Goal: Task Accomplishment & Management: Manage account settings

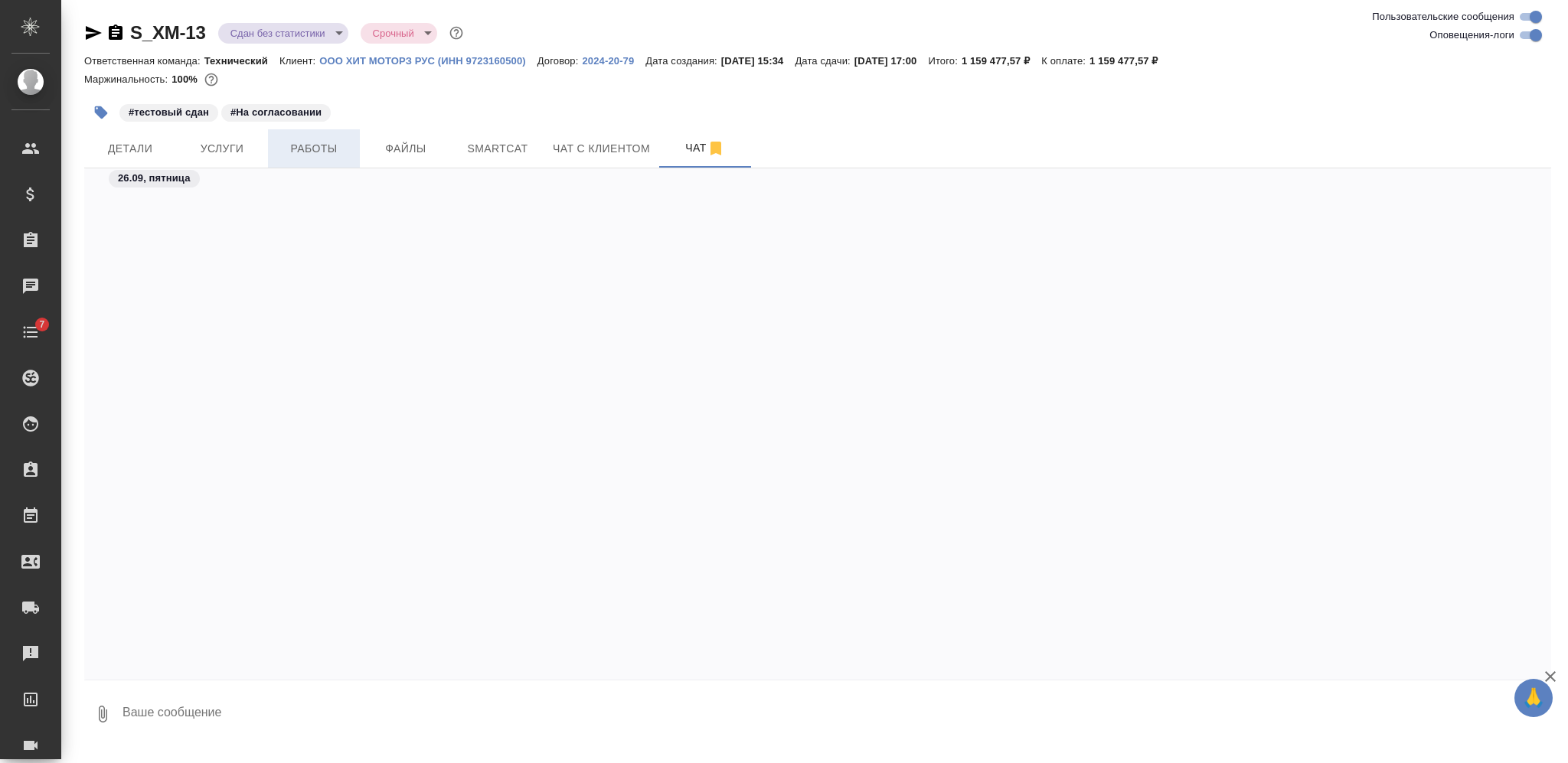
scroll to position [17396, 0]
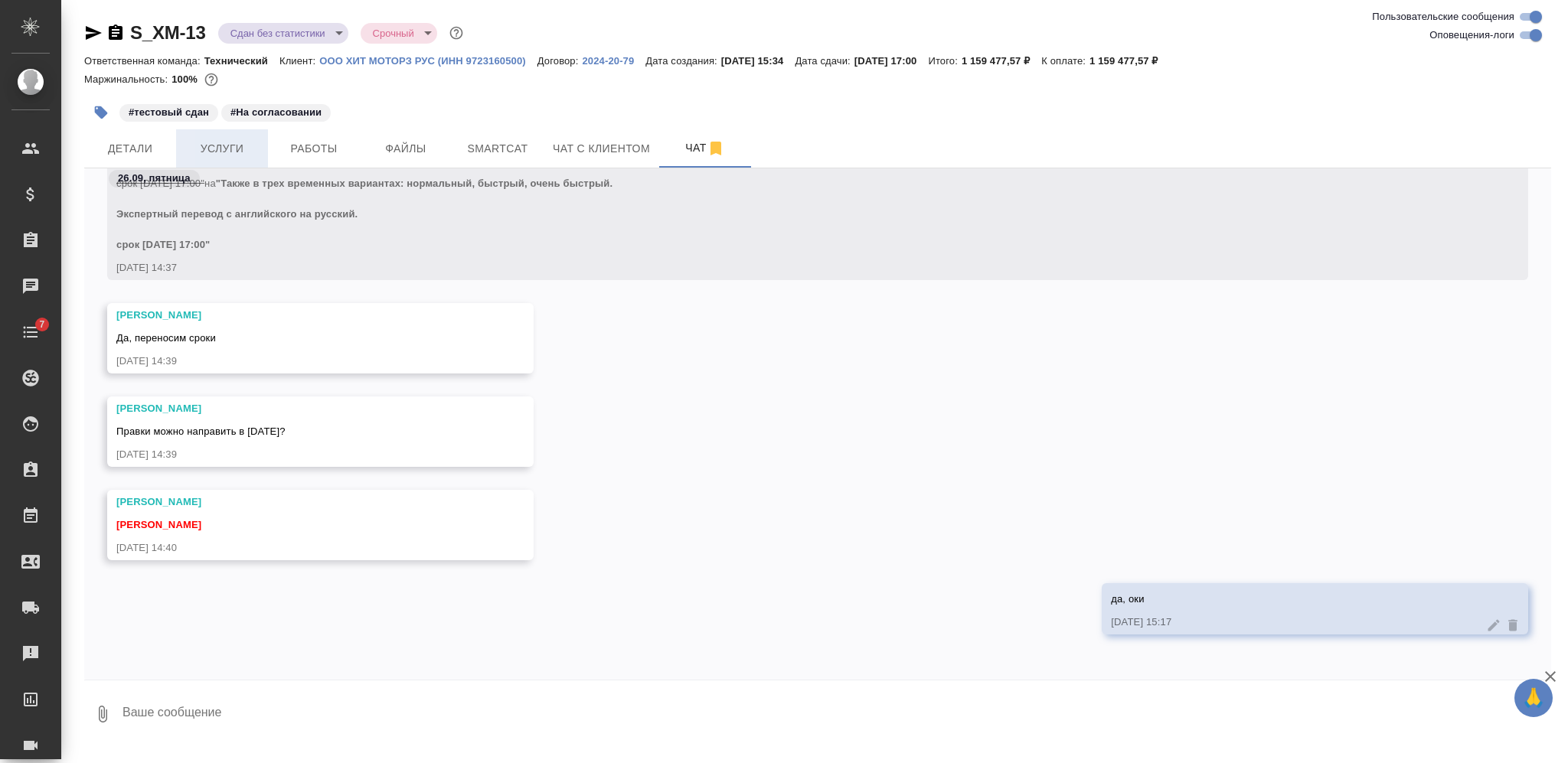
click at [237, 144] on span "Услуги" at bounding box center [221, 148] width 73 height 19
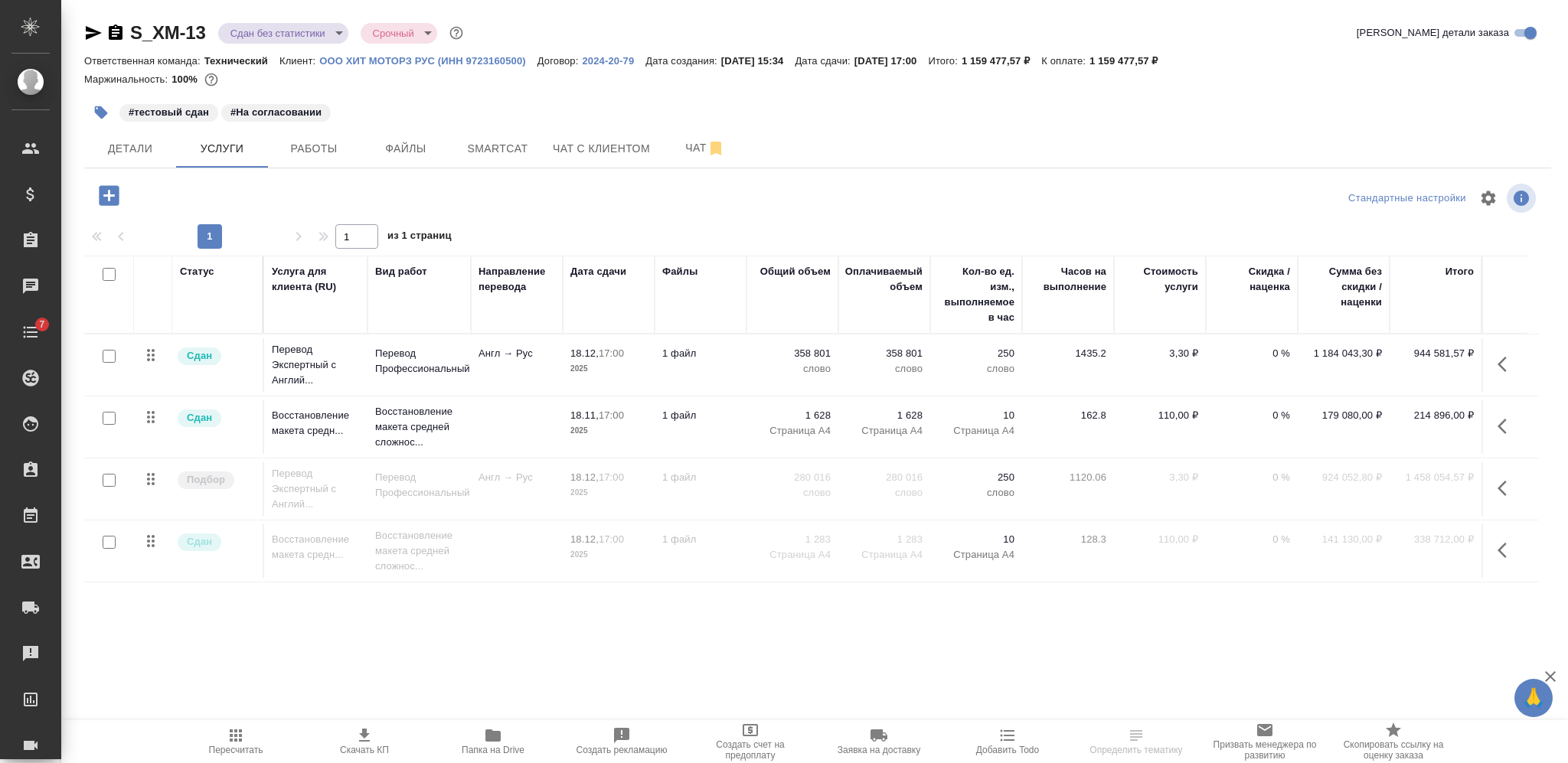
click at [490, 740] on icon "button" at bounding box center [492, 736] width 15 height 13
click at [92, 37] on icon "button" at bounding box center [94, 33] width 16 height 14
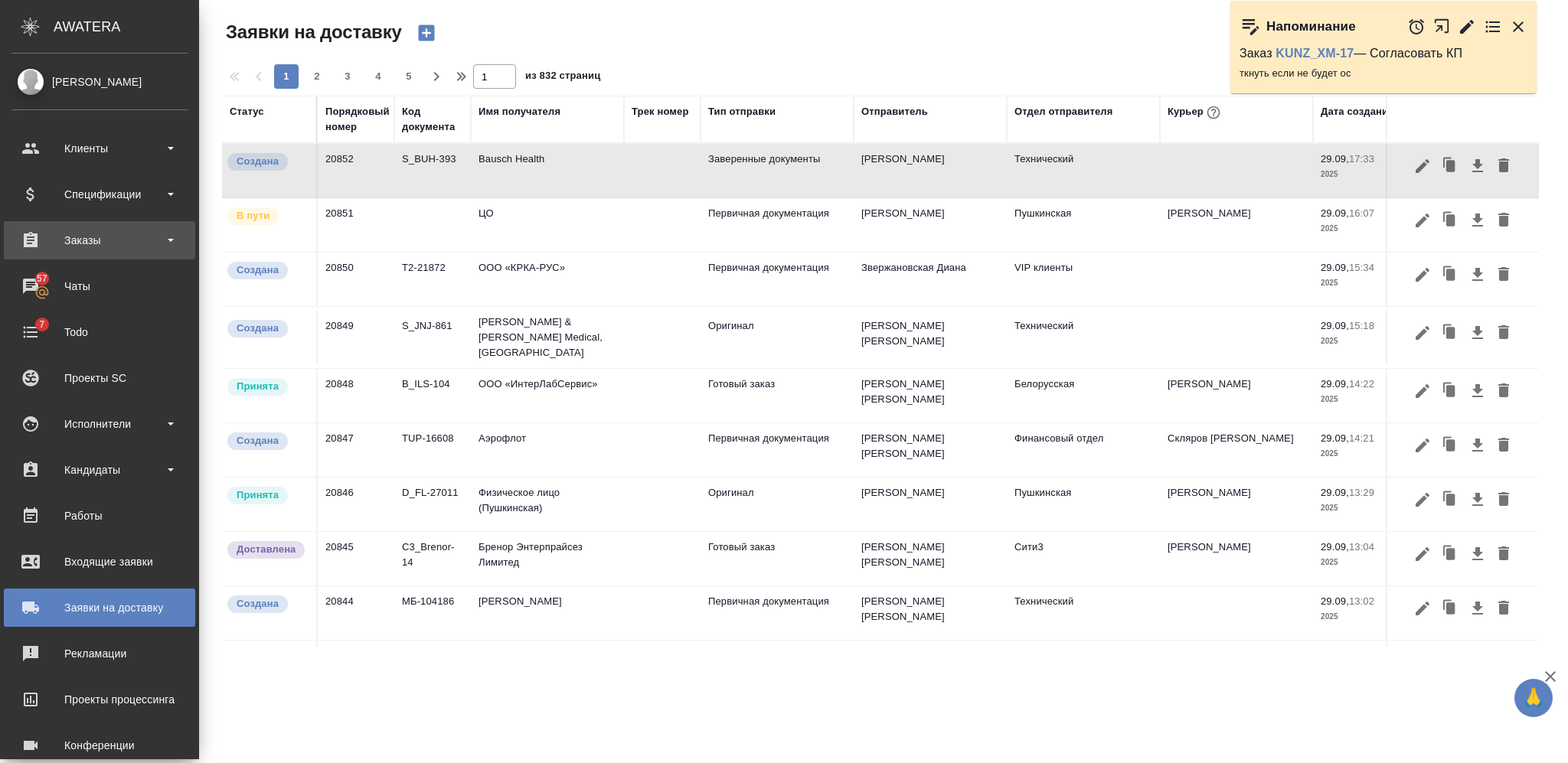
click at [123, 247] on div "Заказы" at bounding box center [99, 239] width 176 height 23
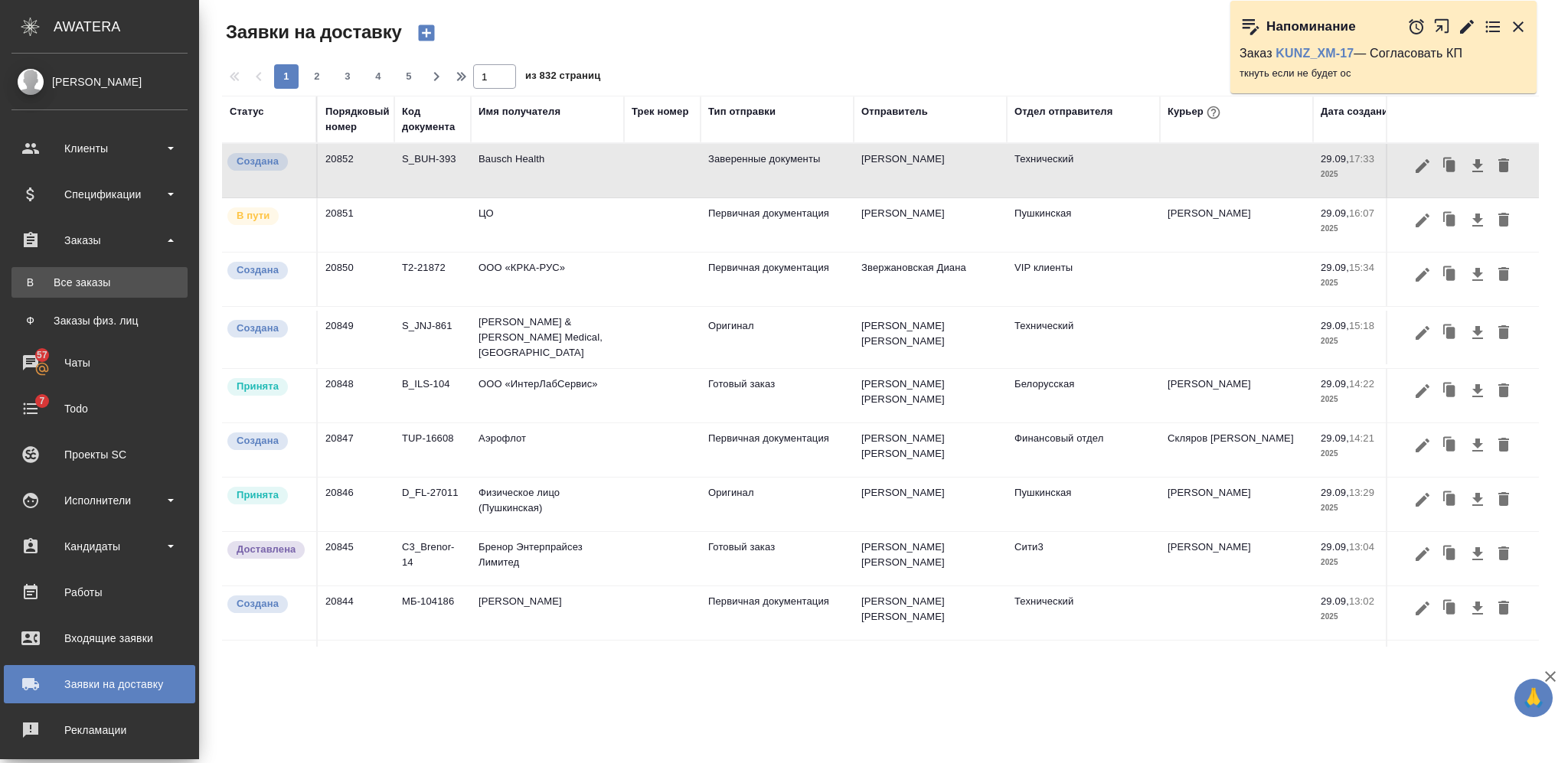
click at [117, 275] on div "Все заказы" at bounding box center [99, 282] width 161 height 15
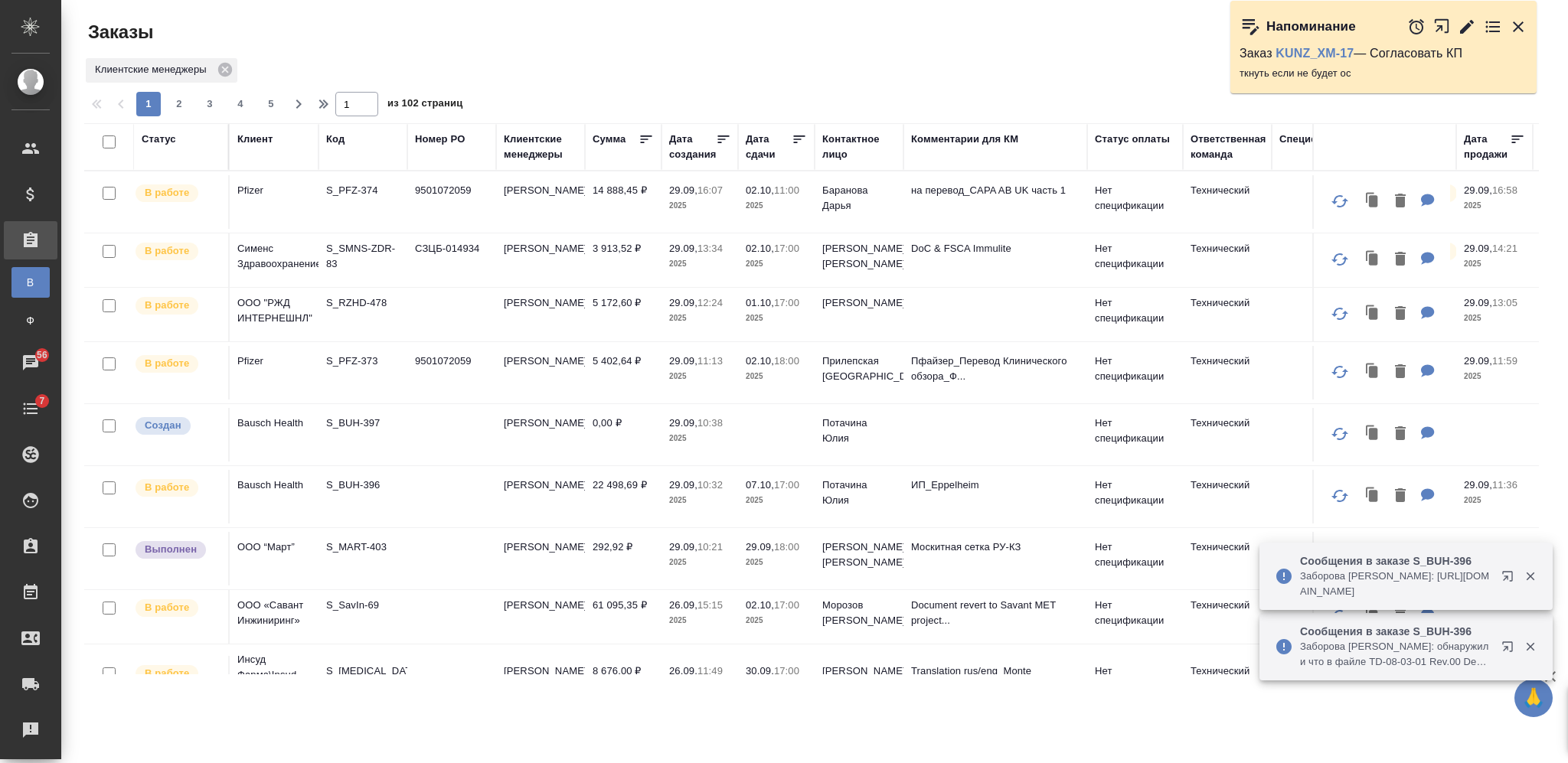
click at [264, 144] on div "Клиент" at bounding box center [255, 139] width 35 height 15
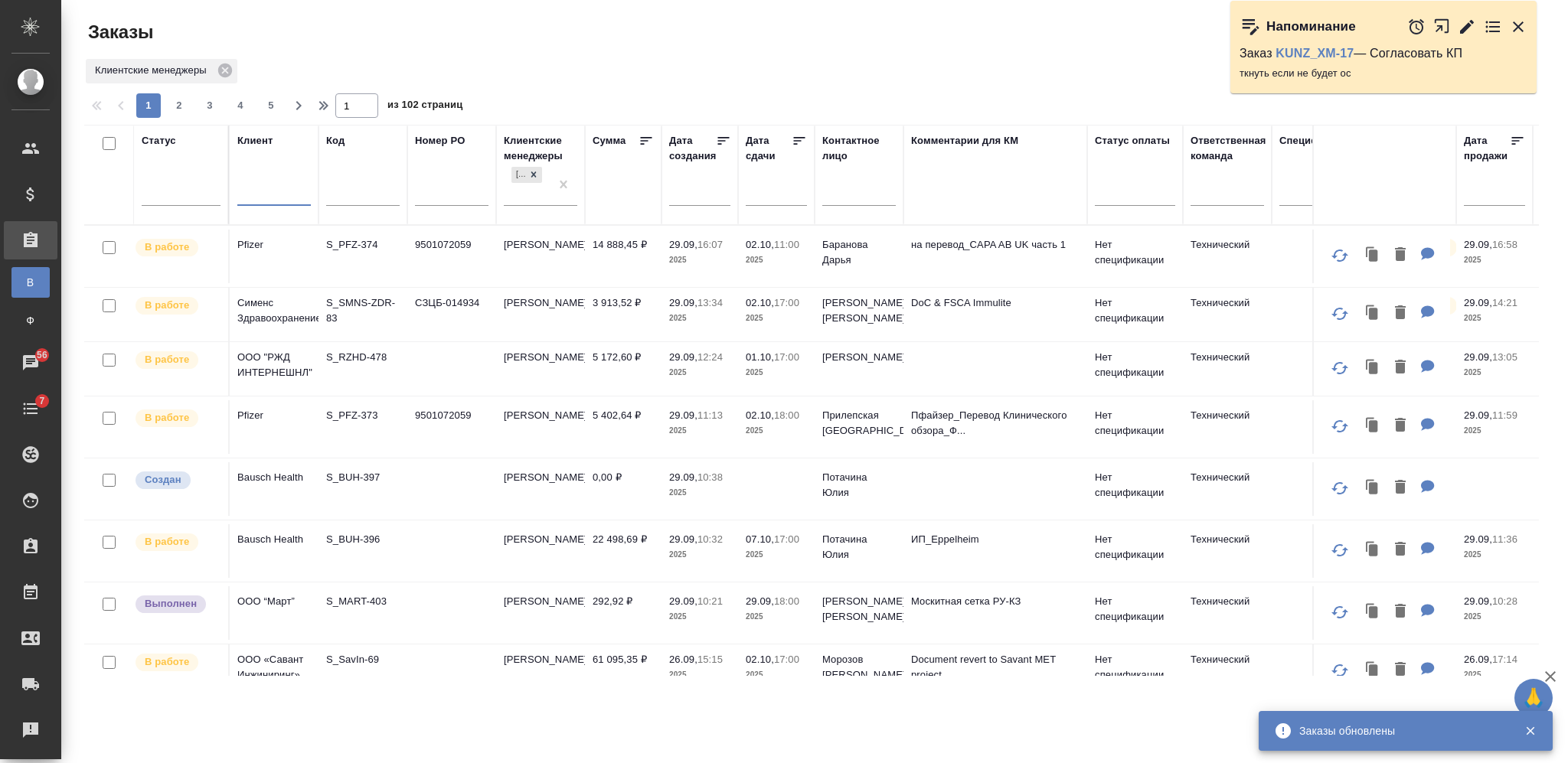
click at [276, 187] on input "text" at bounding box center [274, 195] width 73 height 19
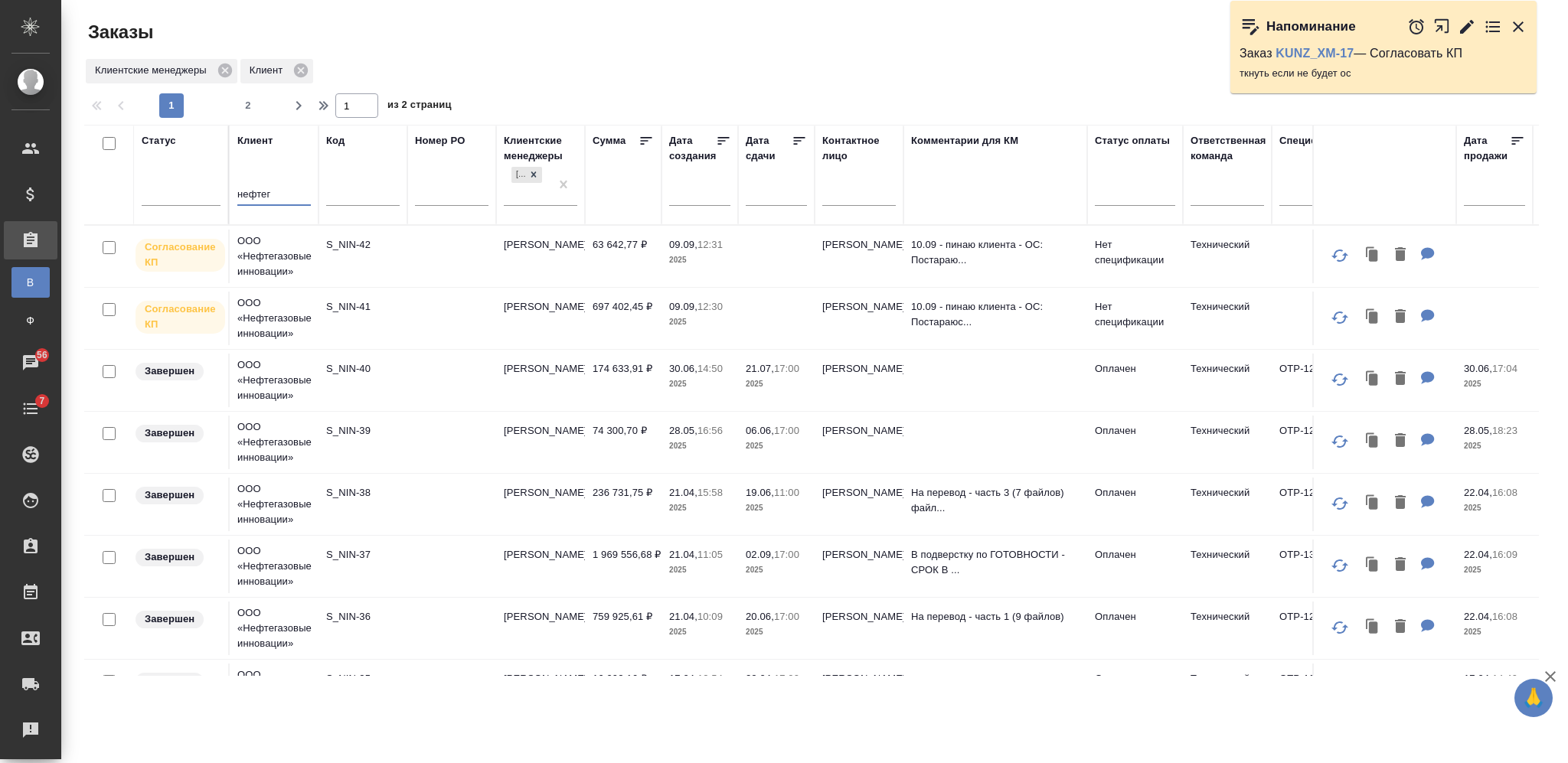
type input "нефтег"
click at [456, 316] on td at bounding box center [452, 318] width 89 height 53
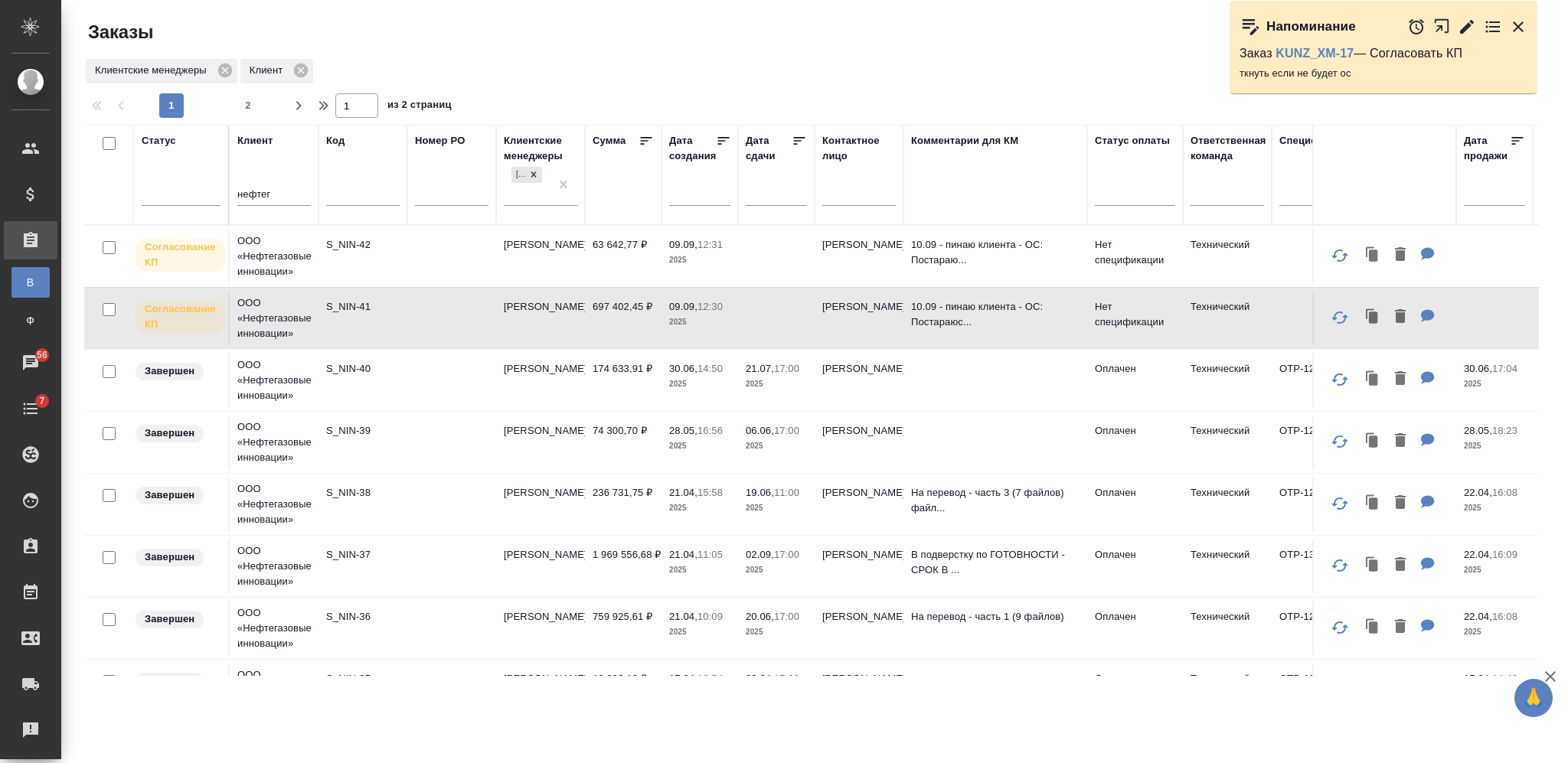
click at [449, 238] on td at bounding box center [452, 256] width 89 height 53
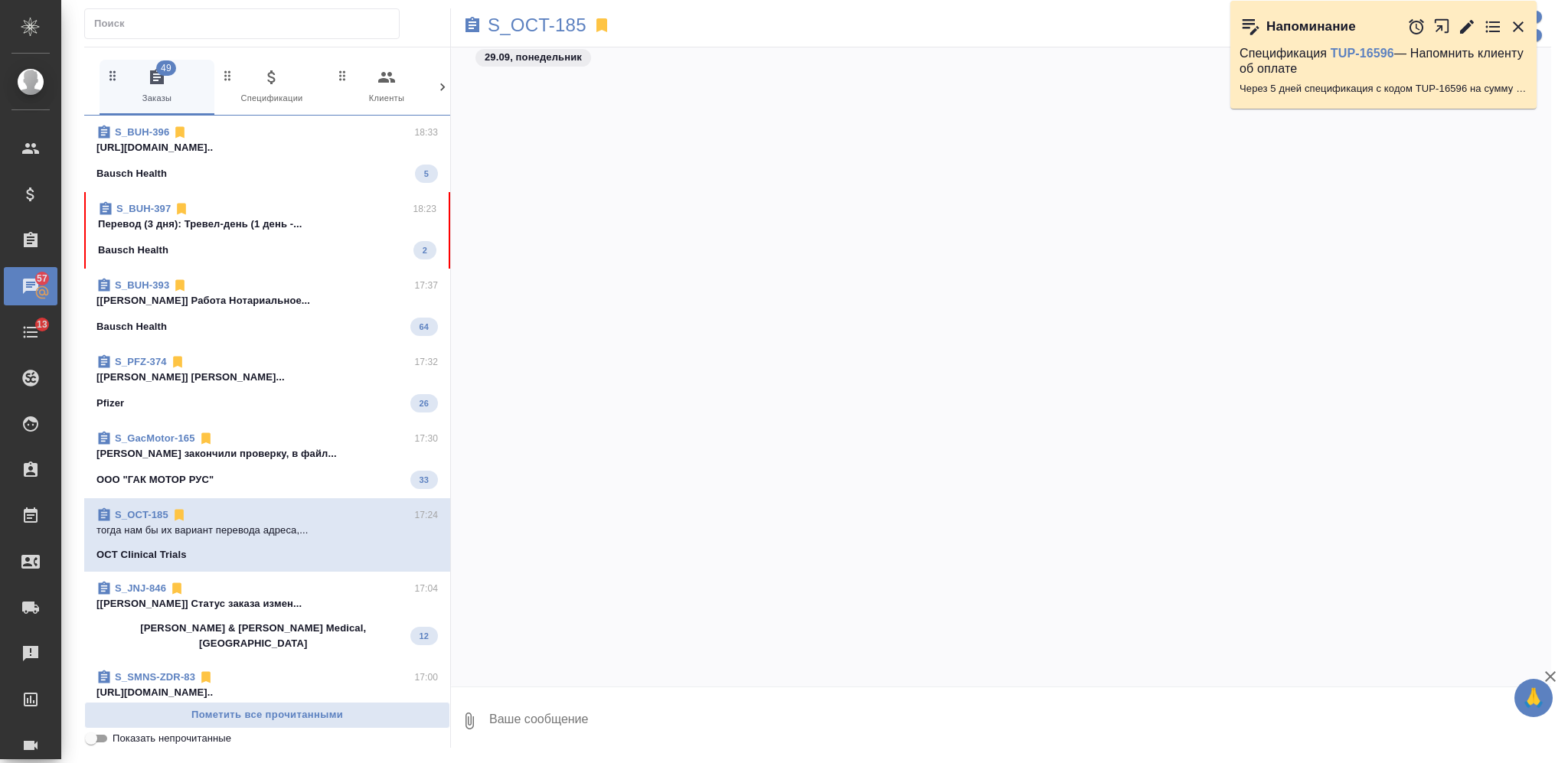
click at [254, 237] on span "S_BUH-397 18:23 Перевод (3 дня): Тревел-день (1 день -... Bausch Health 2" at bounding box center [266, 230] width 339 height 58
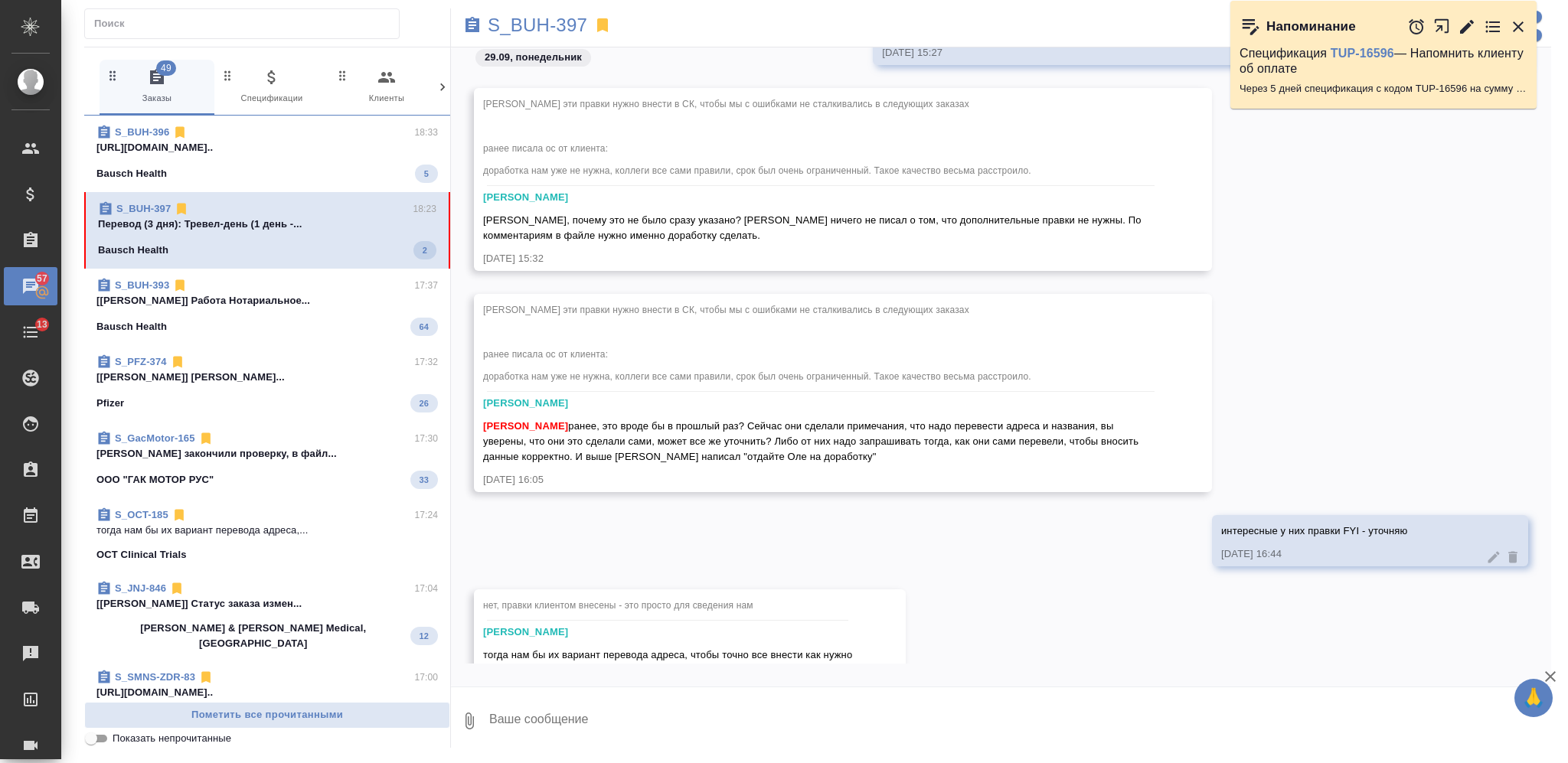
scroll to position [715, 0]
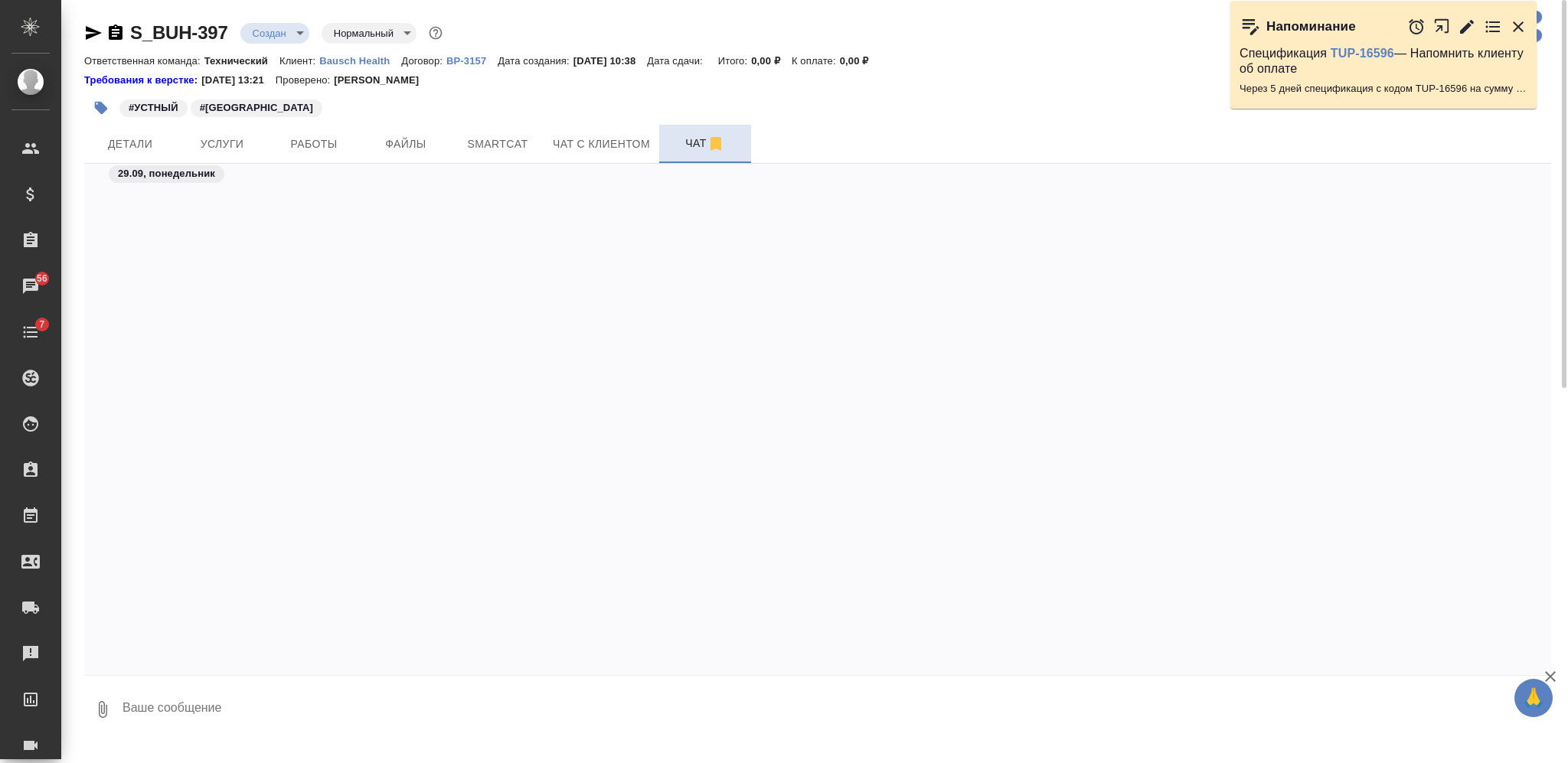
scroll to position [700, 0]
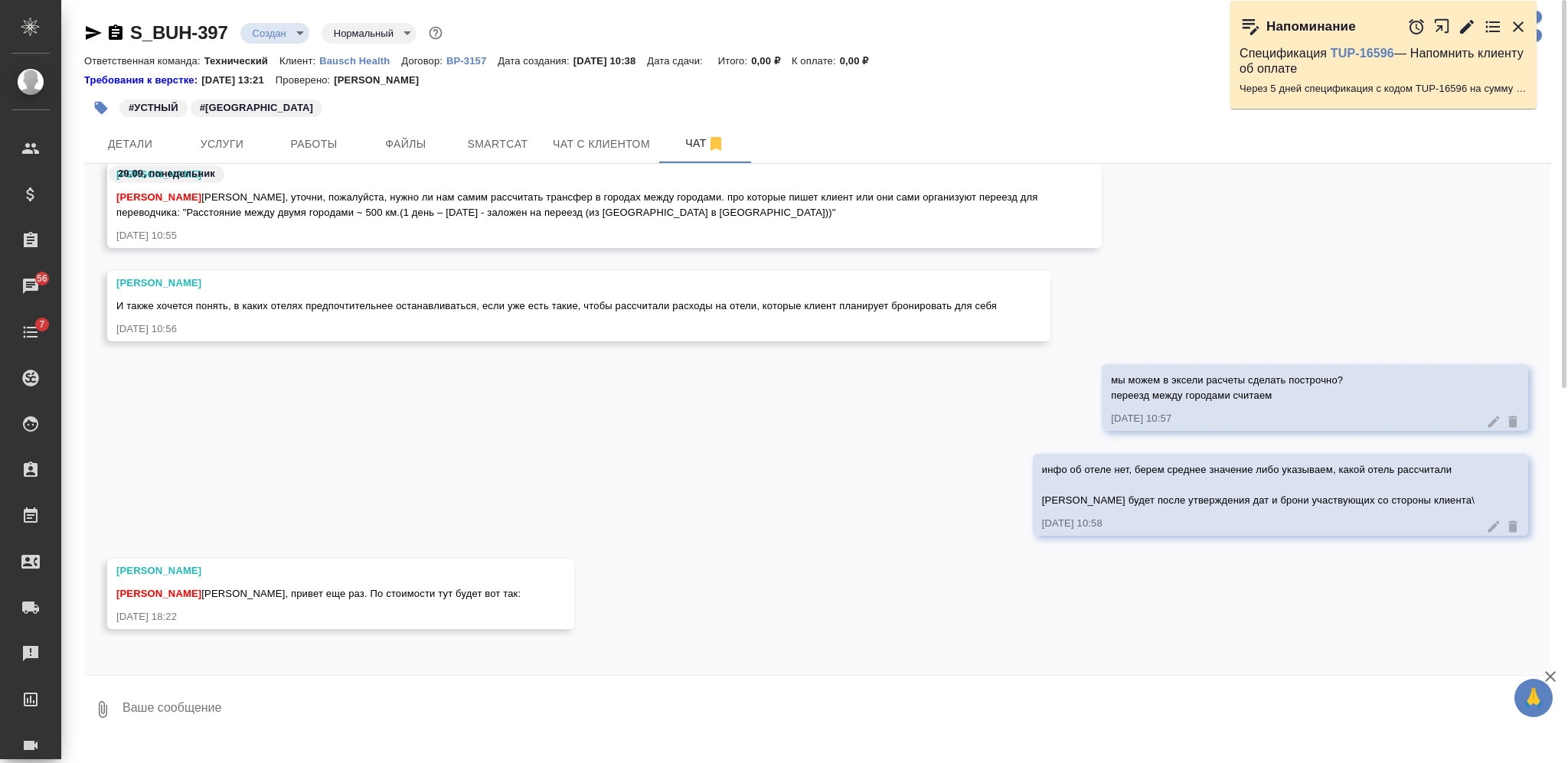
click at [559, 686] on textarea at bounding box center [835, 710] width 1430 height 52
type textarea "лучше файликом"
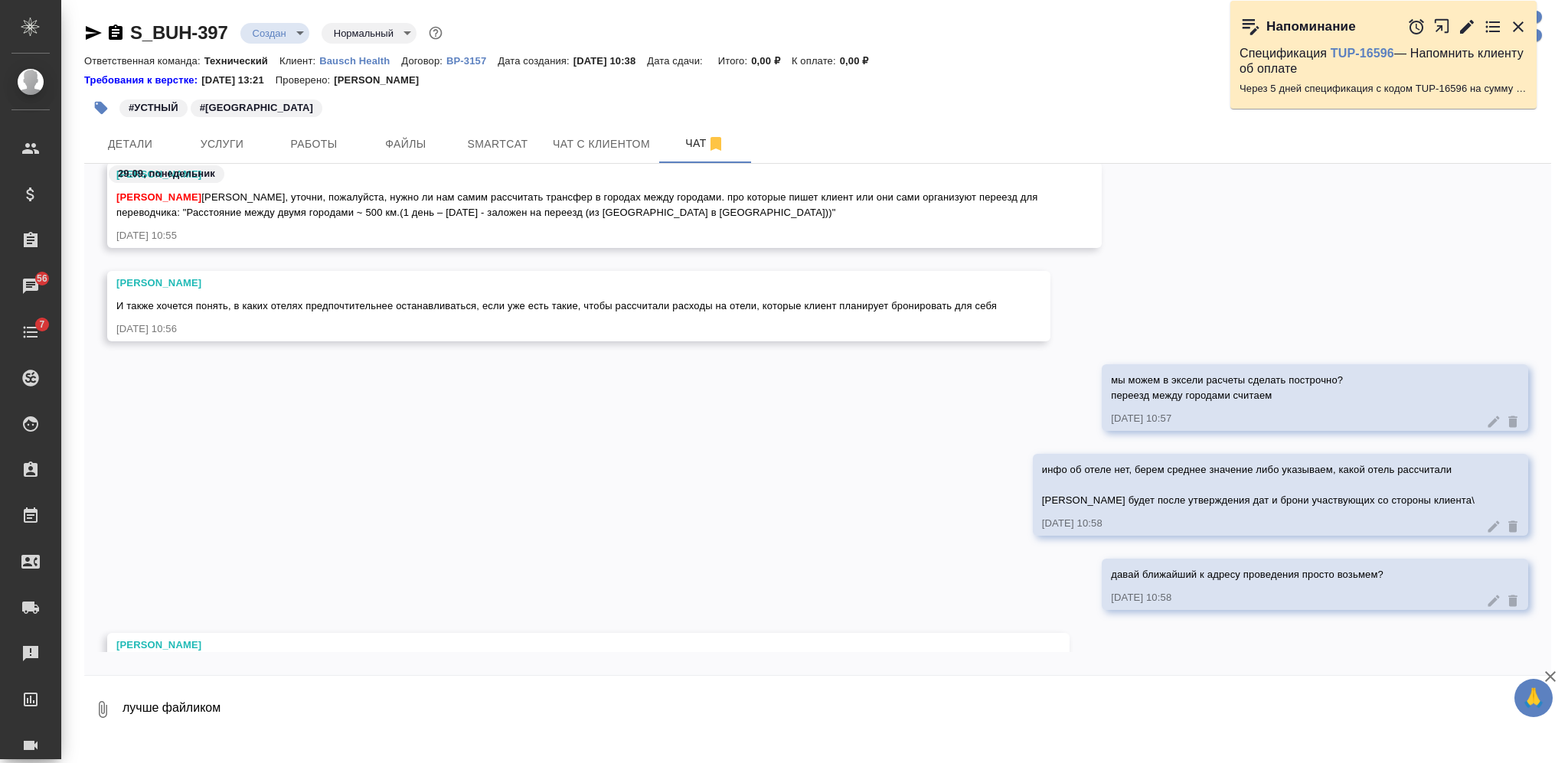
scroll to position [941, 0]
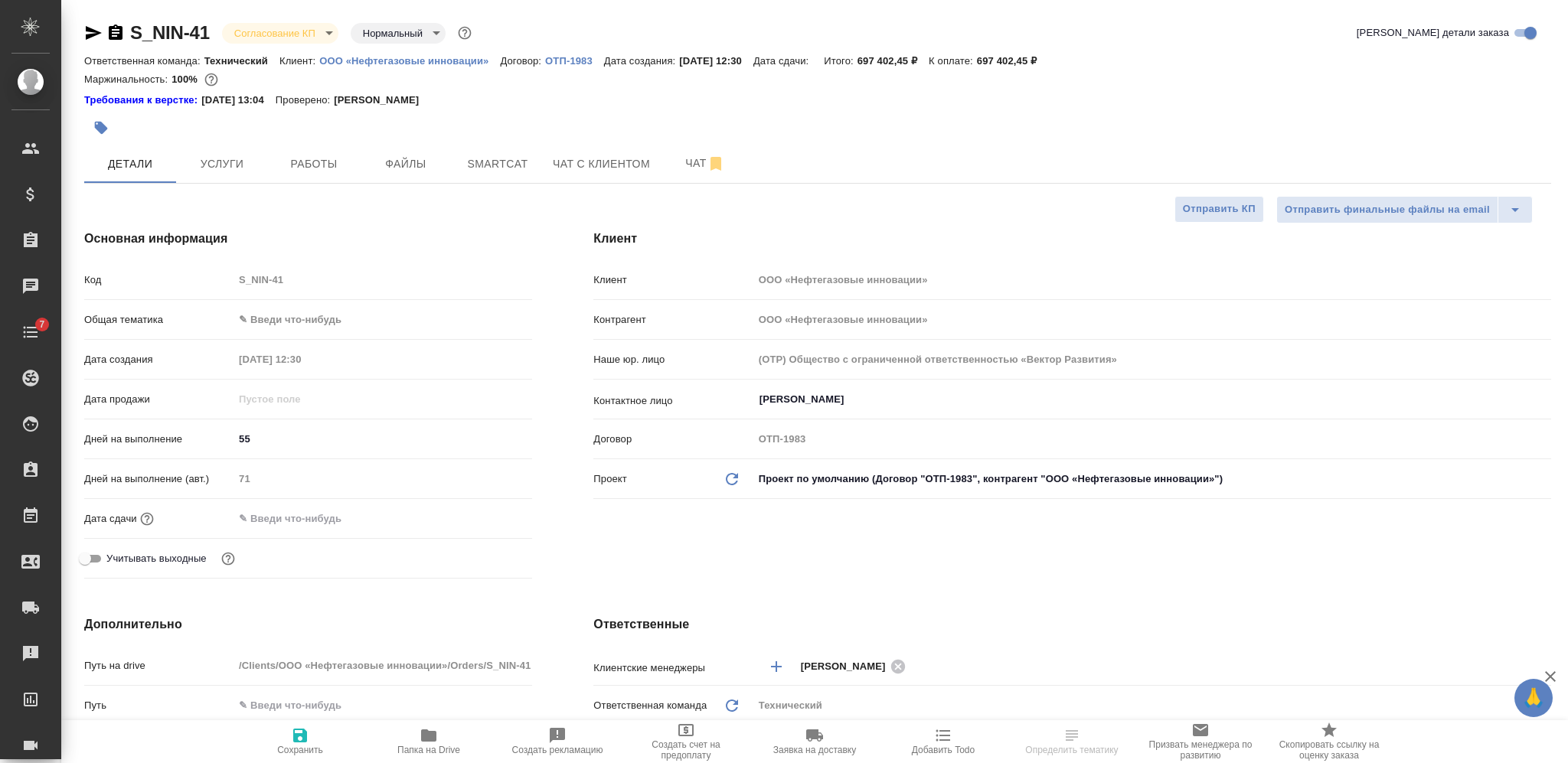
select select "RU"
type textarea "x"
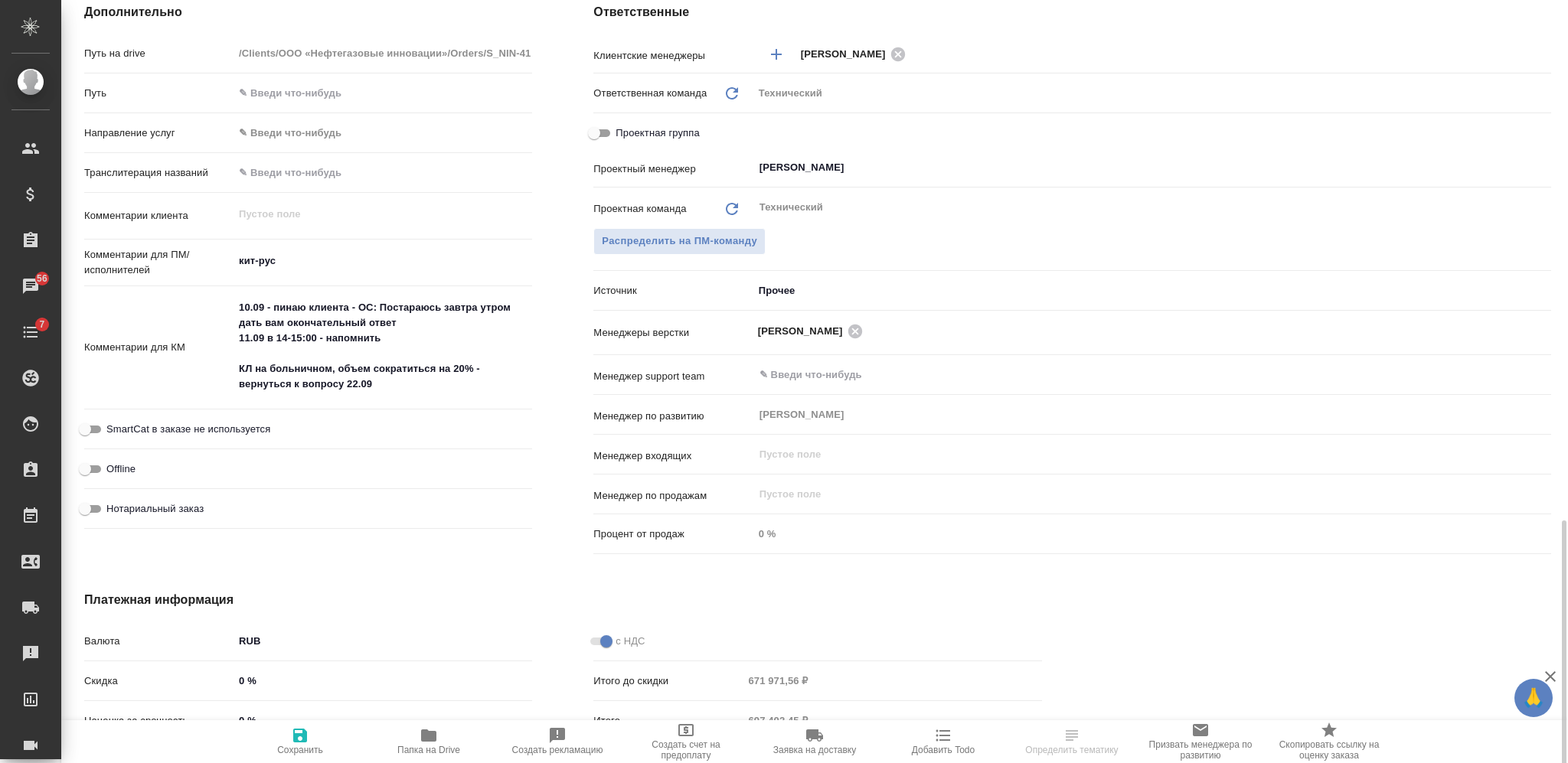
scroll to position [754, 0]
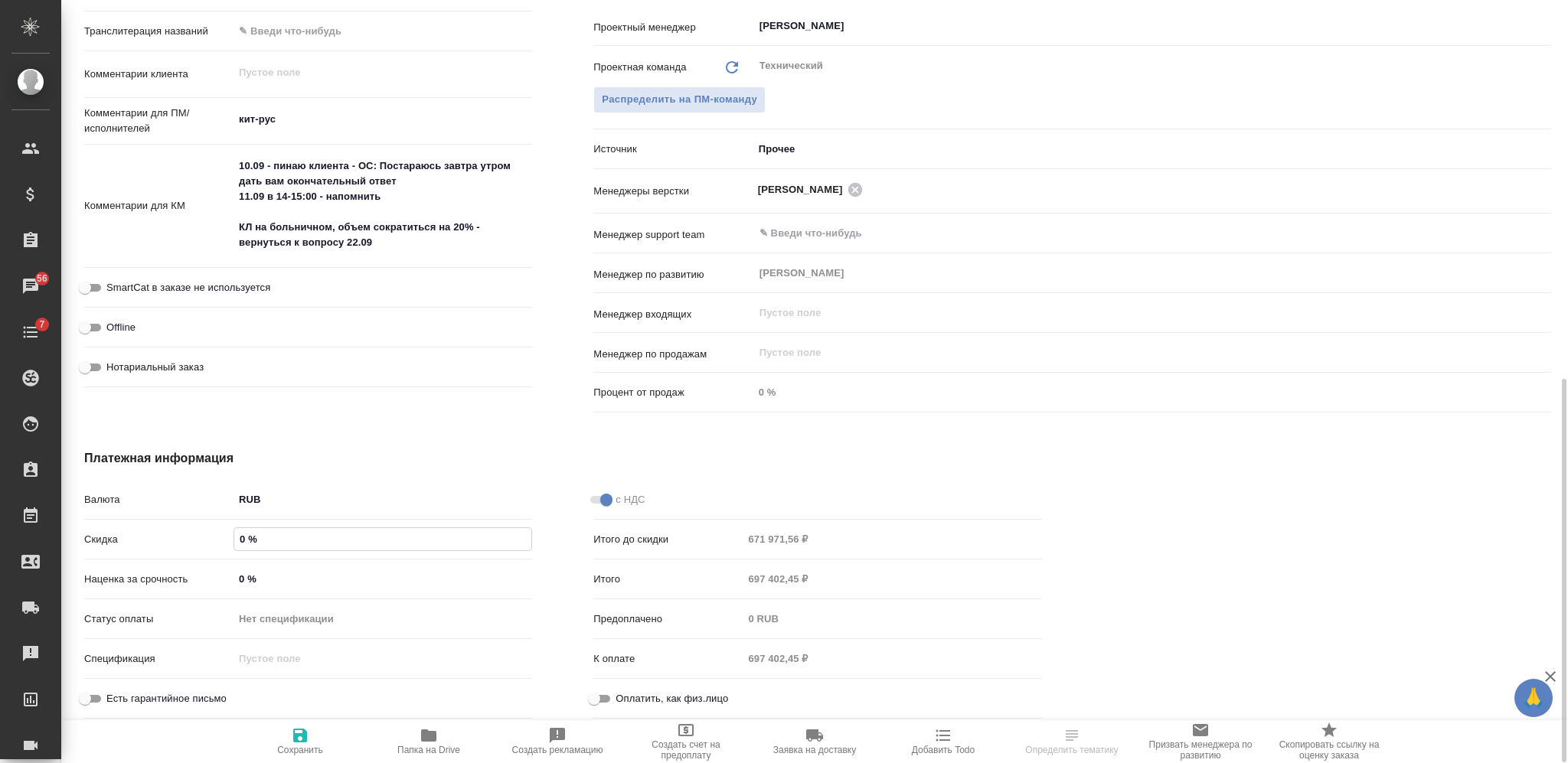
drag, startPoint x: 245, startPoint y: 542, endPoint x: 226, endPoint y: 536, distance: 19.9
click at [226, 536] on div "Скидка 0 %" at bounding box center [308, 539] width 448 height 27
type textarea "x"
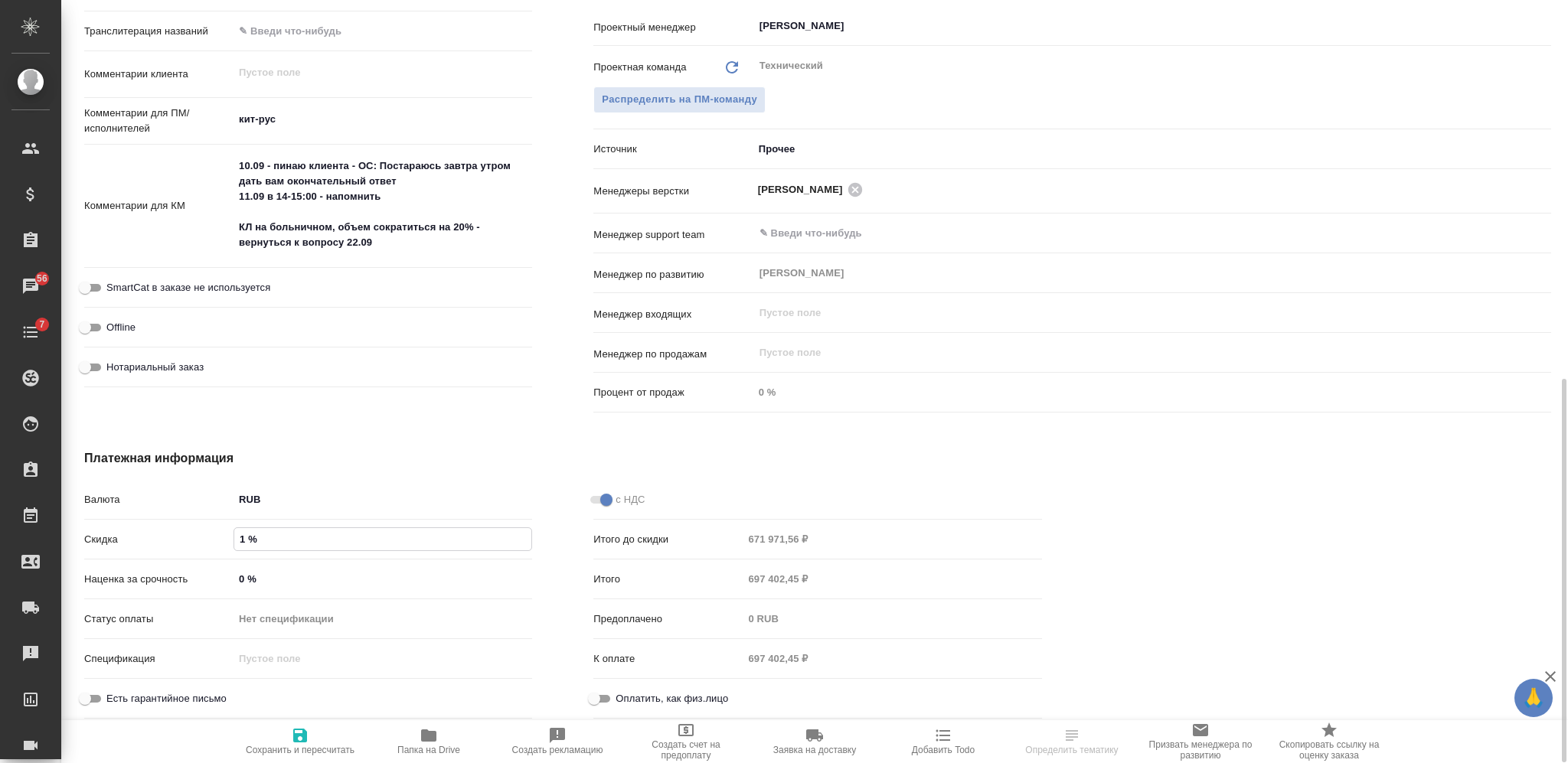
type input "15 %"
type textarea "x"
type input "15 %"
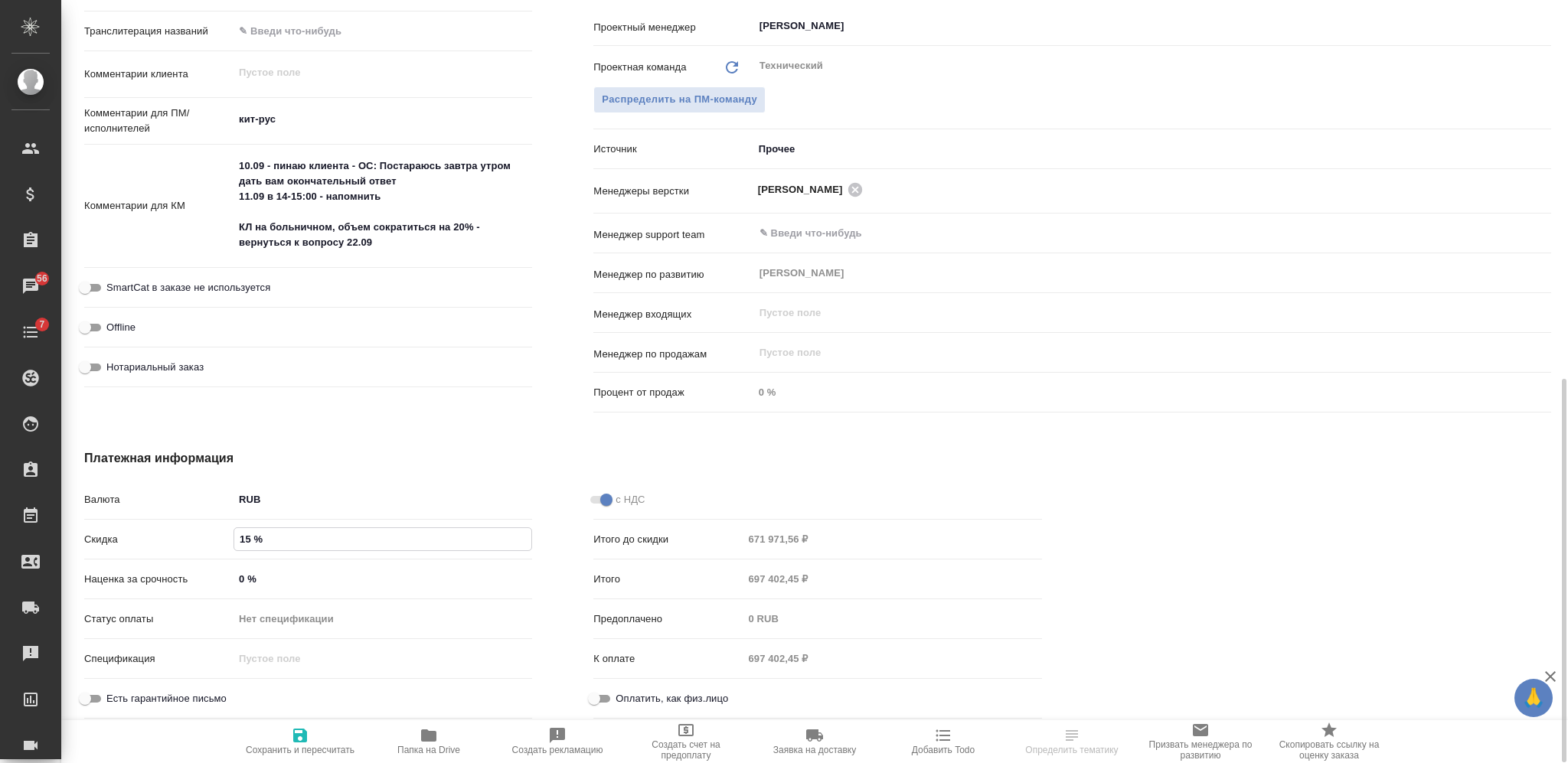
click at [290, 745] on span "Сохранить и пересчитать" at bounding box center [300, 750] width 108 height 11
type textarea "x"
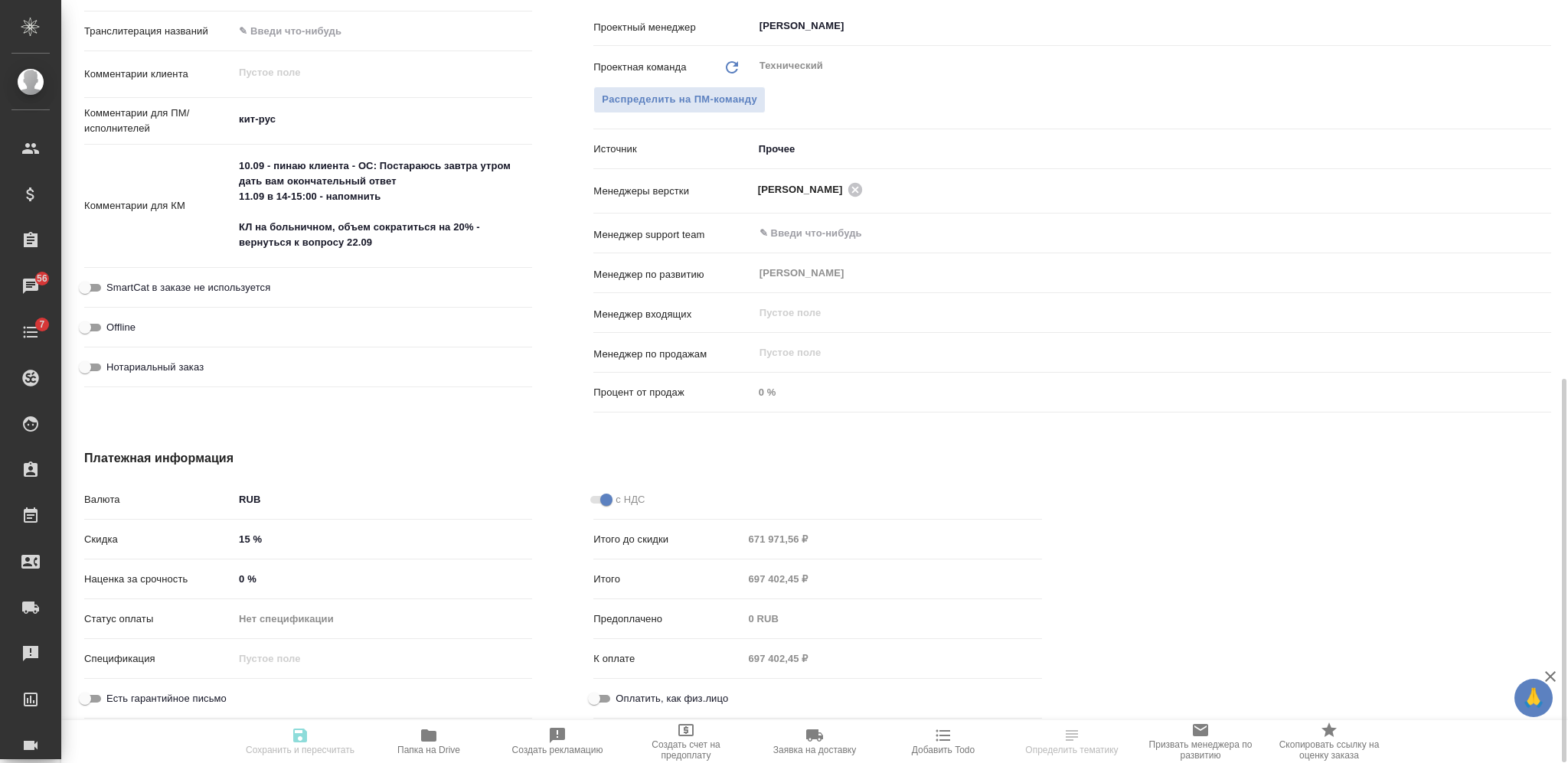
type textarea "x"
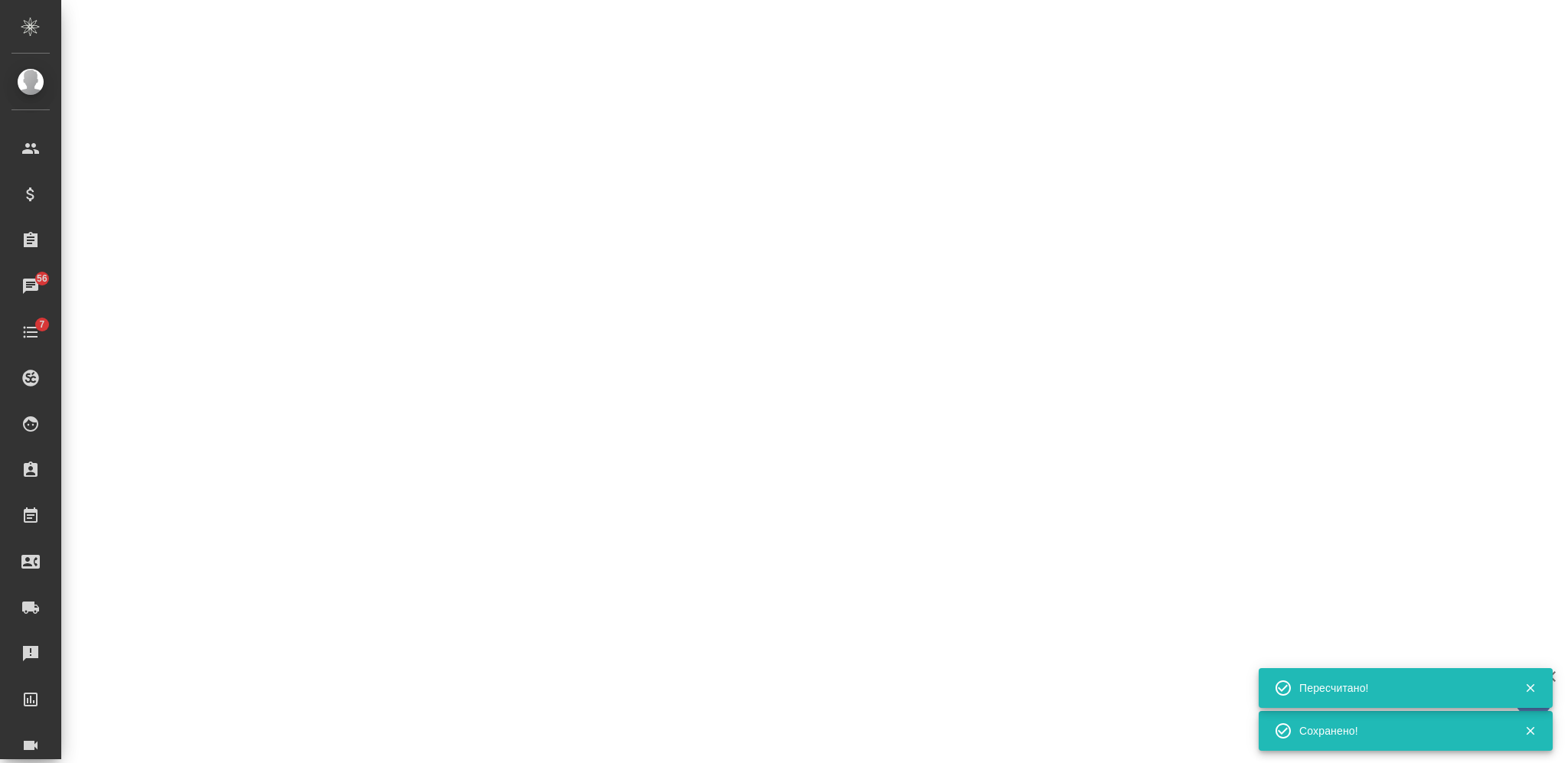
select select "RU"
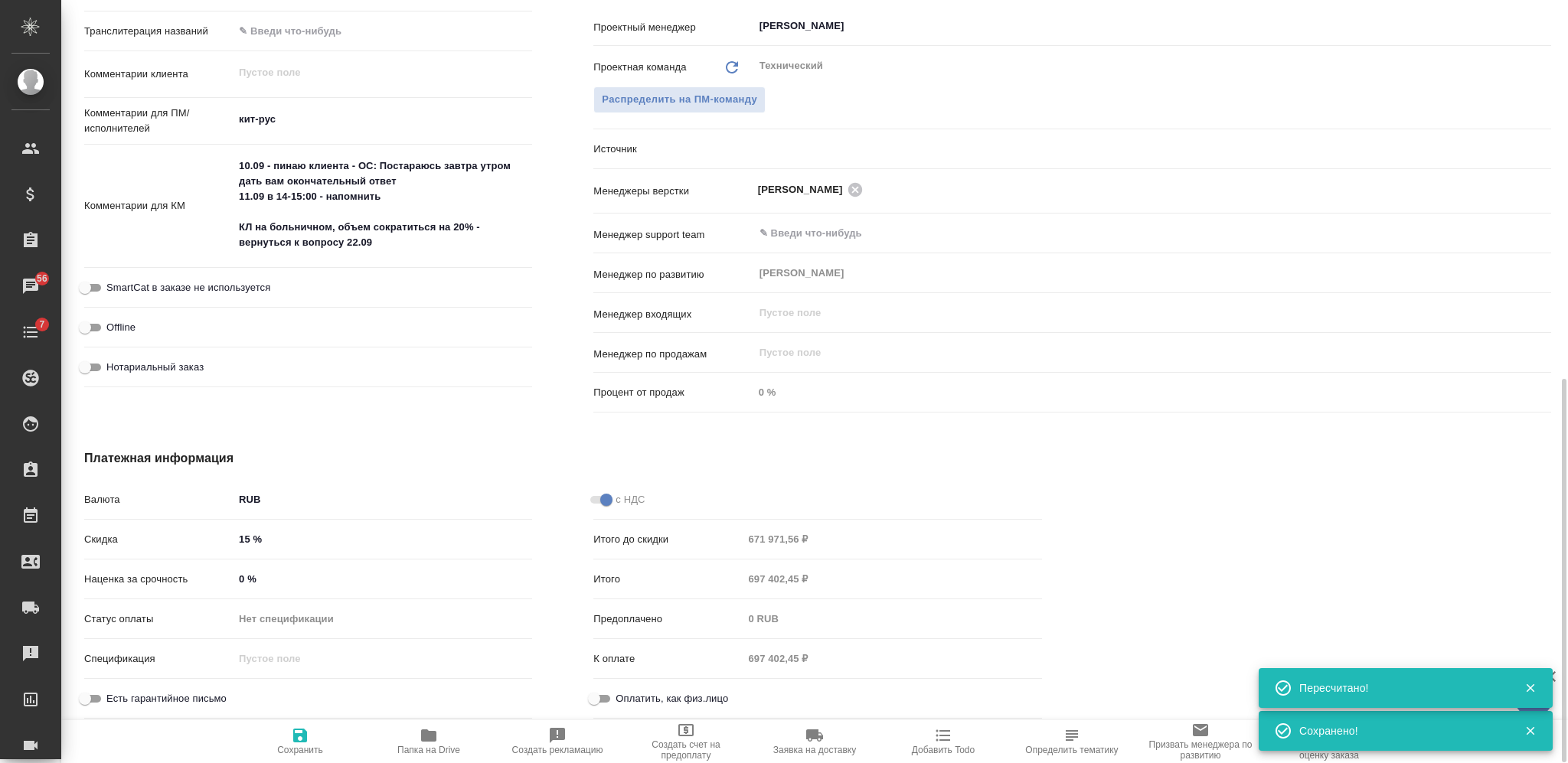
type textarea "x"
type input "592 796,28 ₽"
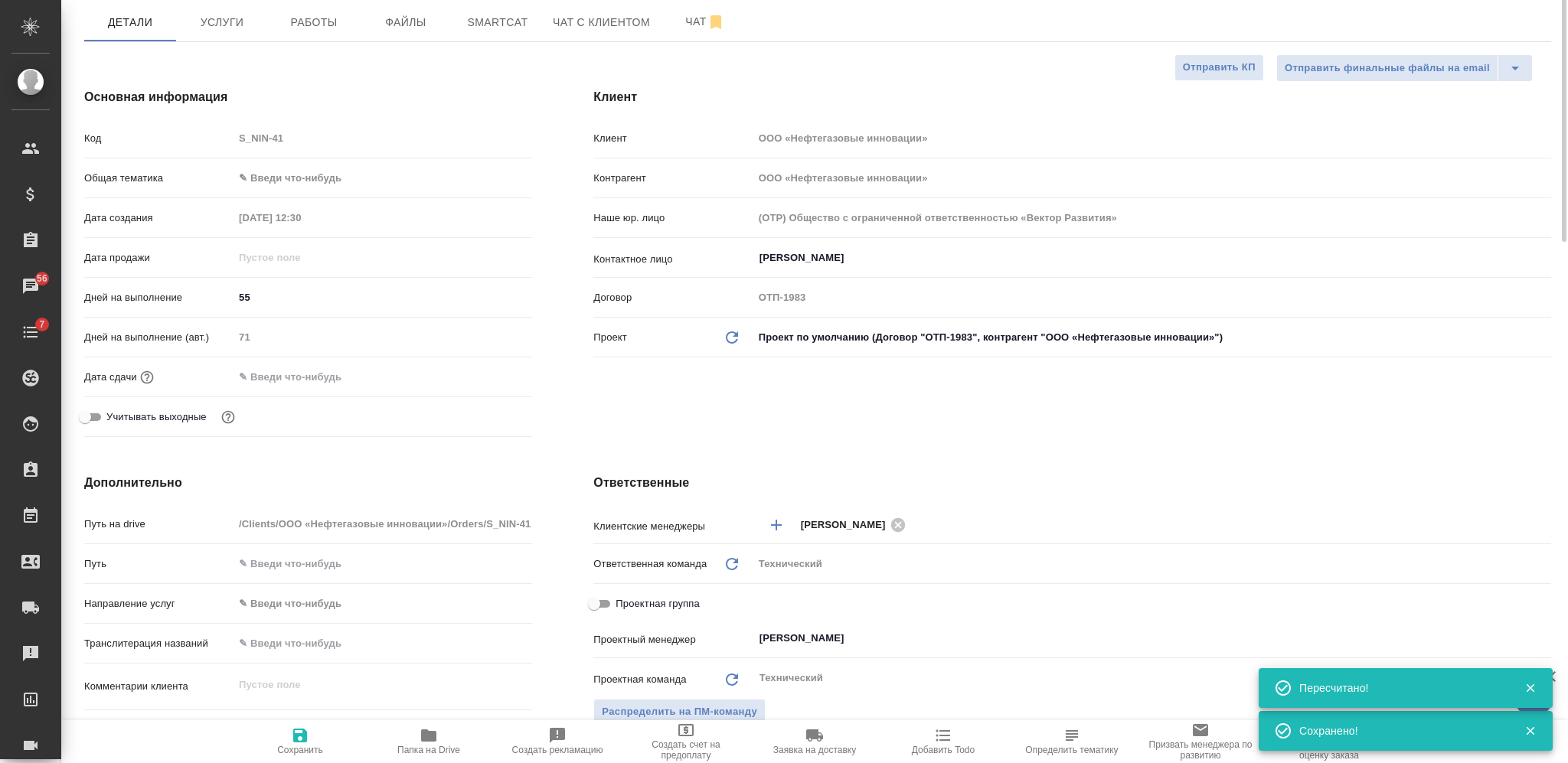
scroll to position [0, 0]
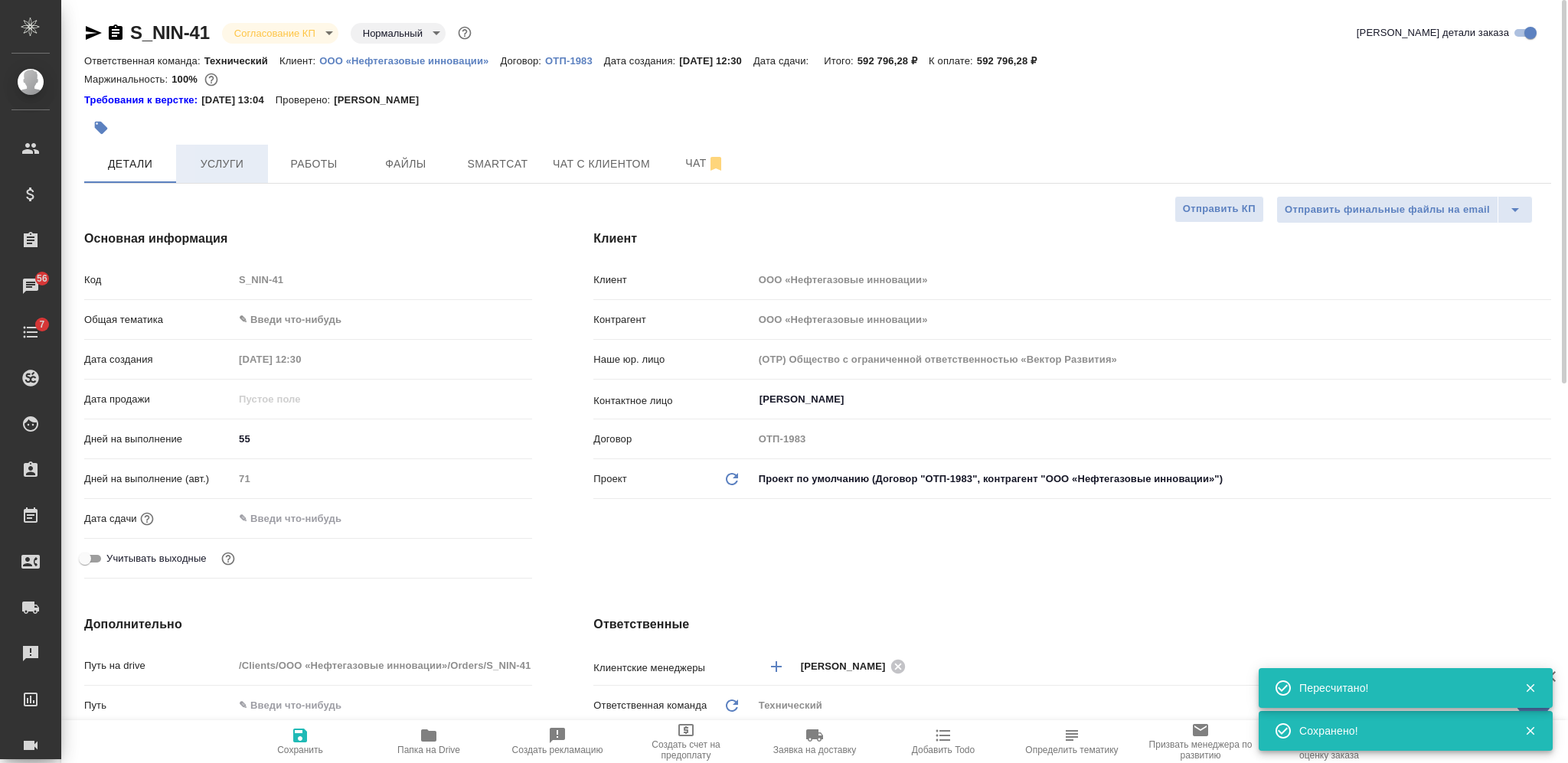
click at [238, 162] on span "Услуги" at bounding box center [221, 163] width 73 height 19
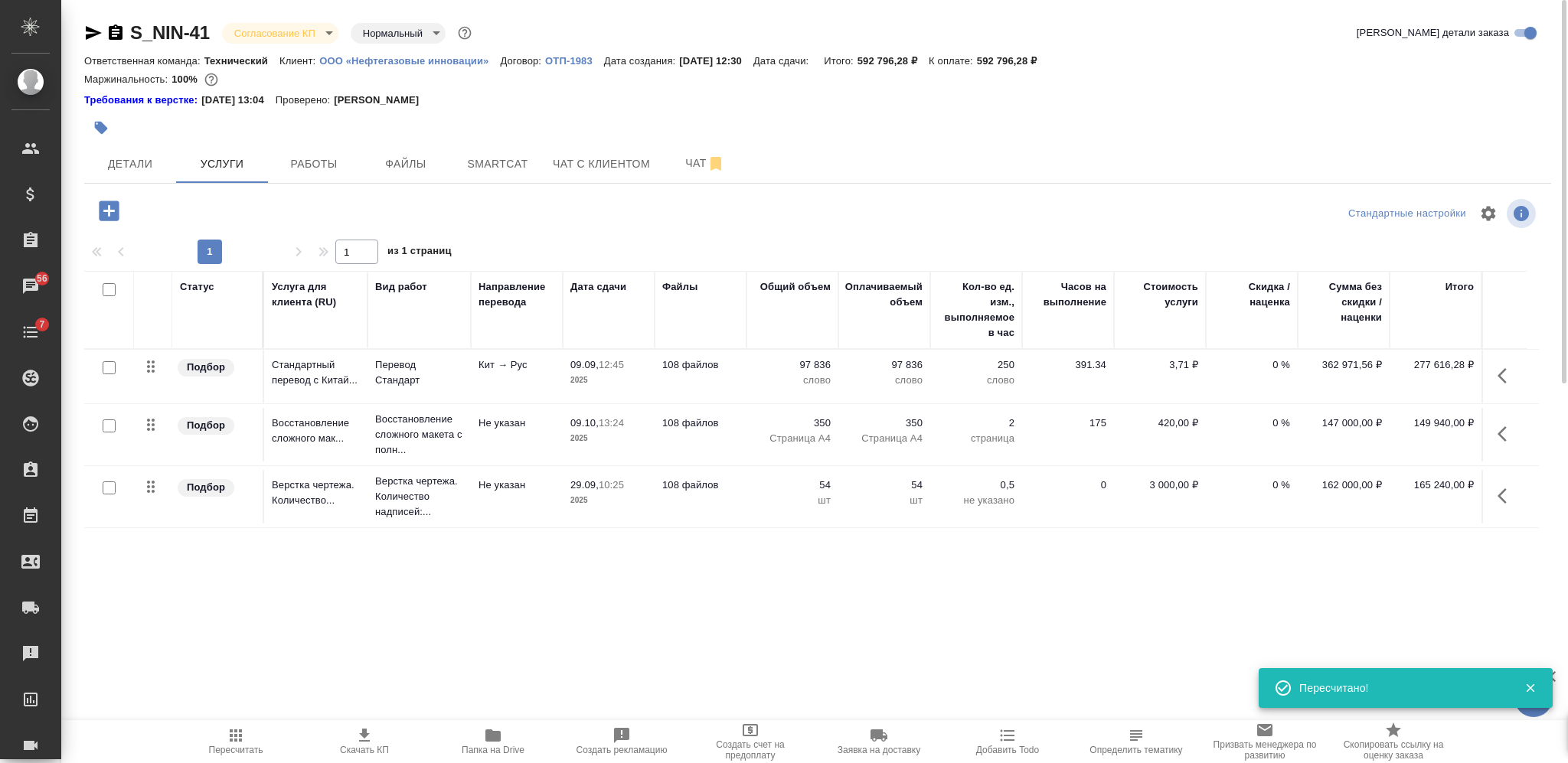
click at [359, 750] on span "Скачать КП" at bounding box center [364, 750] width 49 height 11
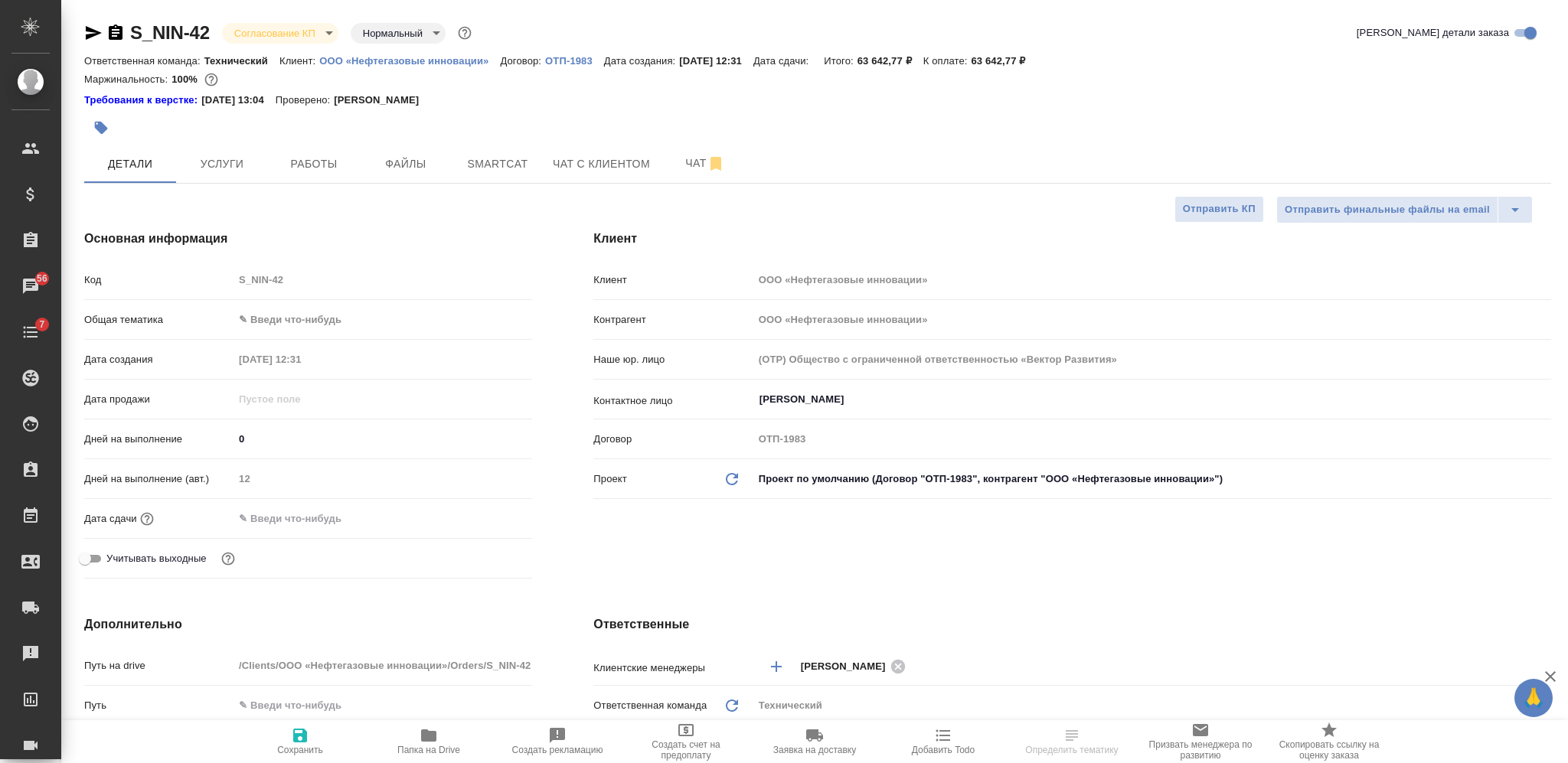
select select "RU"
type textarea "x"
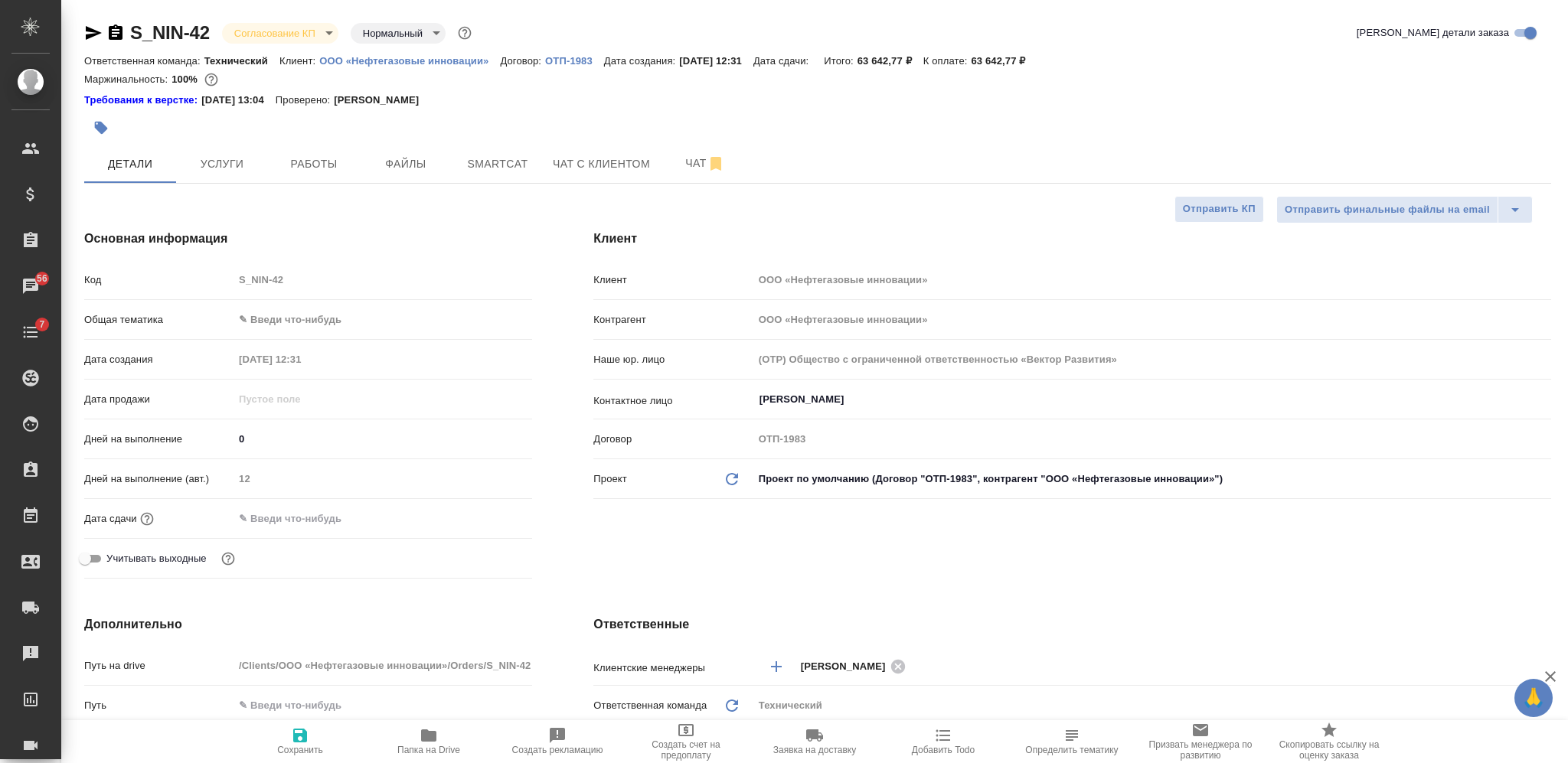
type textarea "x"
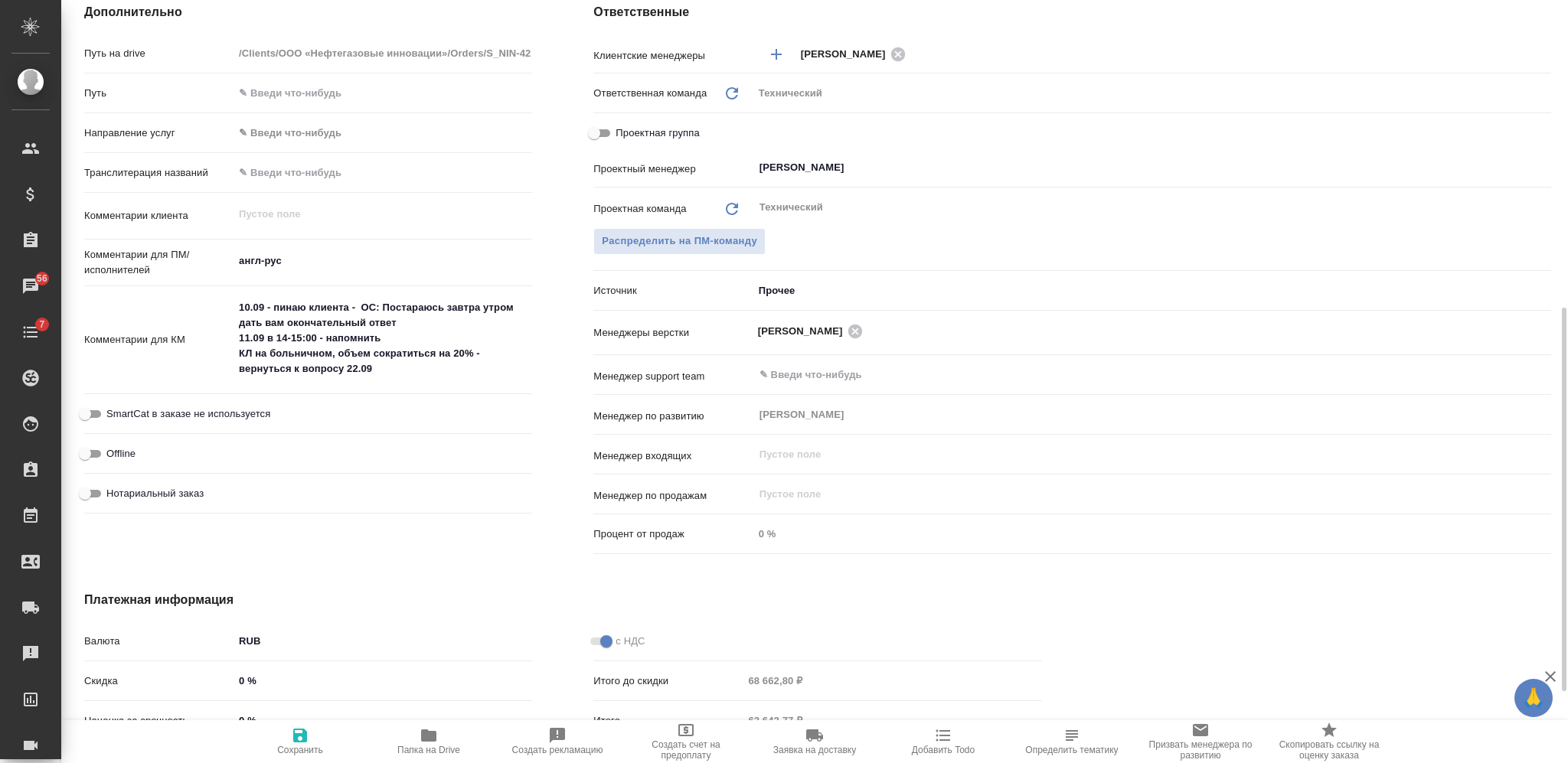
scroll to position [754, 0]
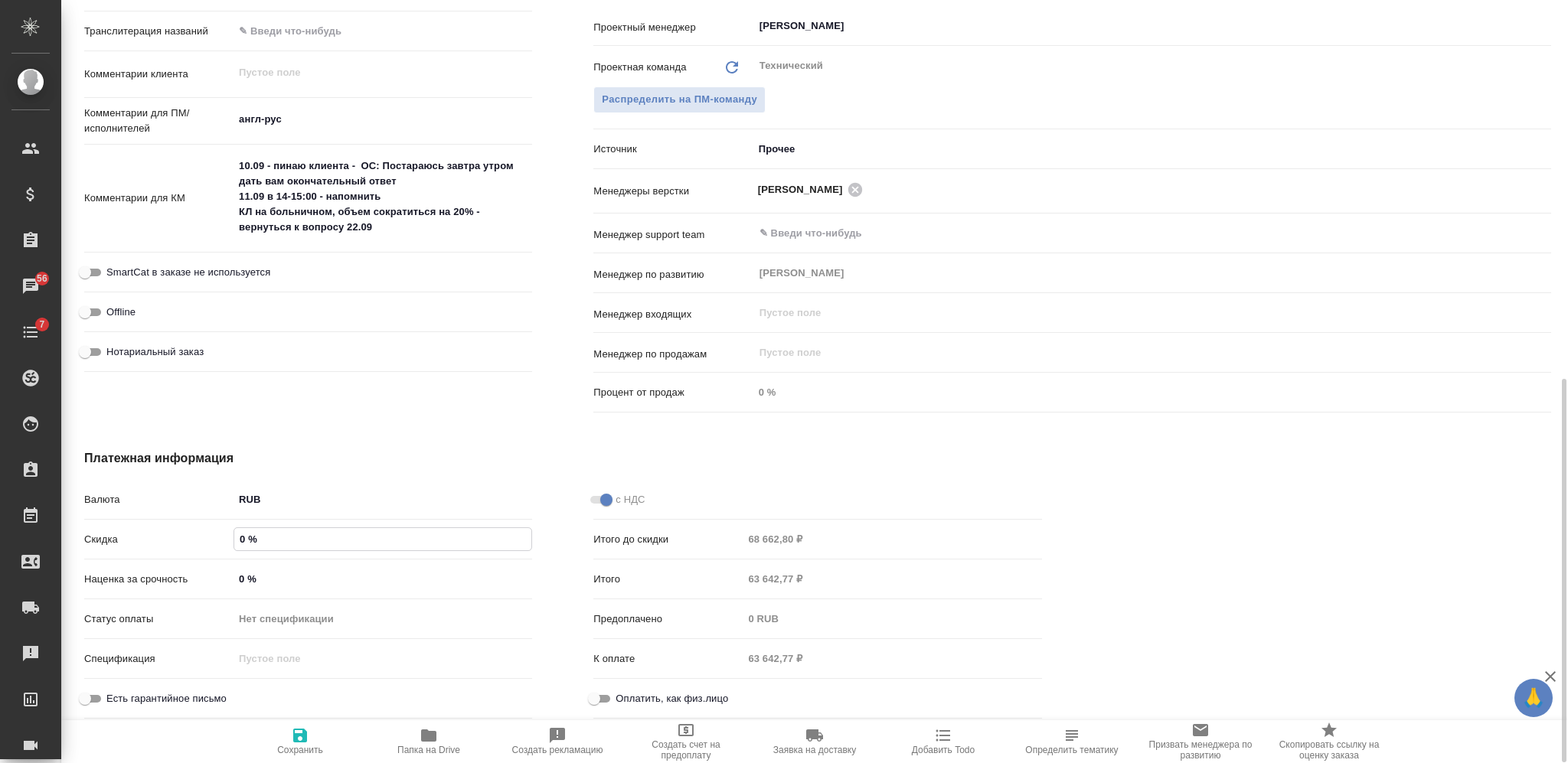
drag, startPoint x: 243, startPoint y: 544, endPoint x: 224, endPoint y: 536, distance: 20.6
click at [224, 536] on div "Скидка 0 %" at bounding box center [308, 539] width 448 height 27
type input "1 %"
type textarea "x"
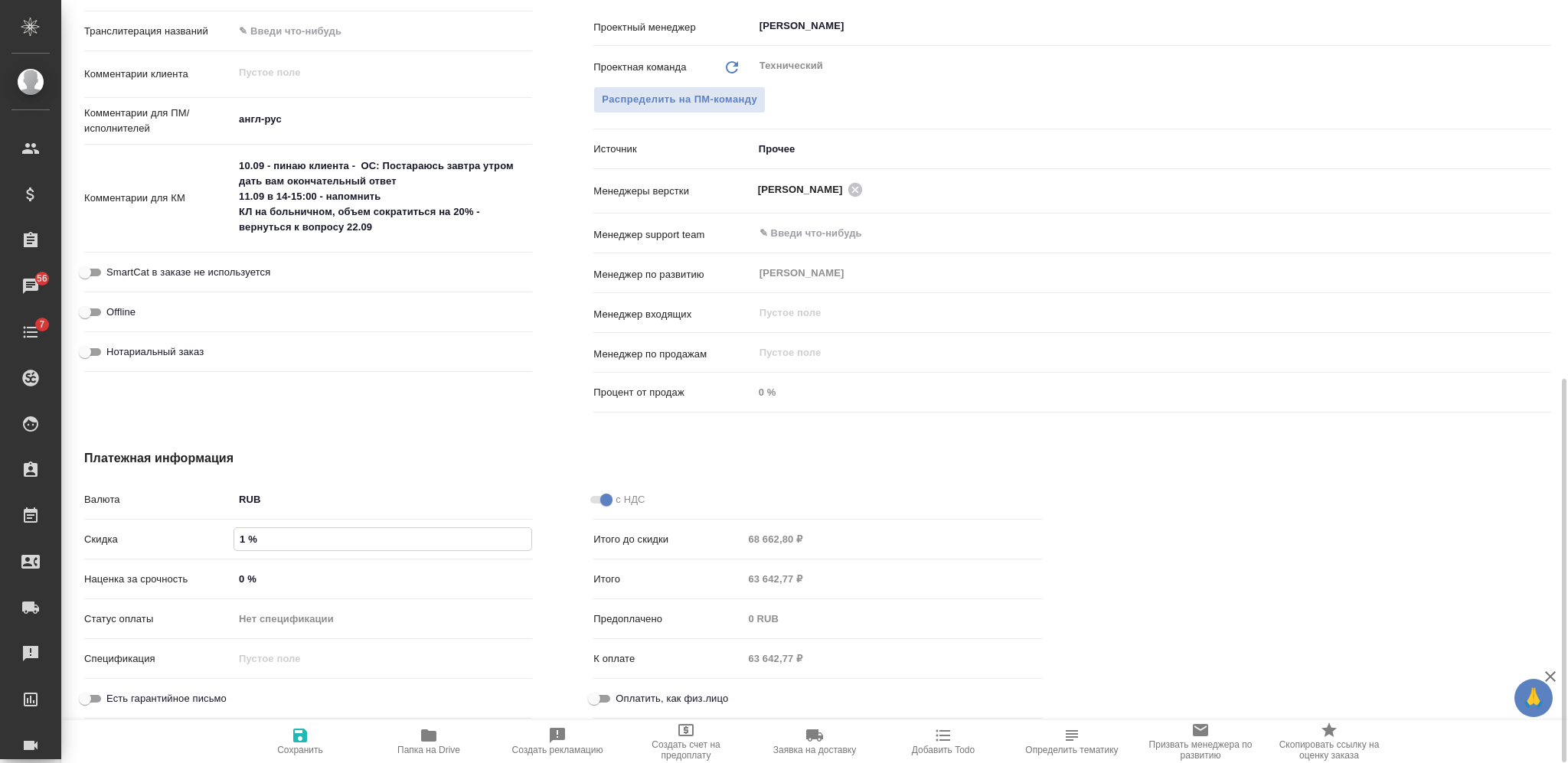
type textarea "x"
type input "15 %"
type textarea "x"
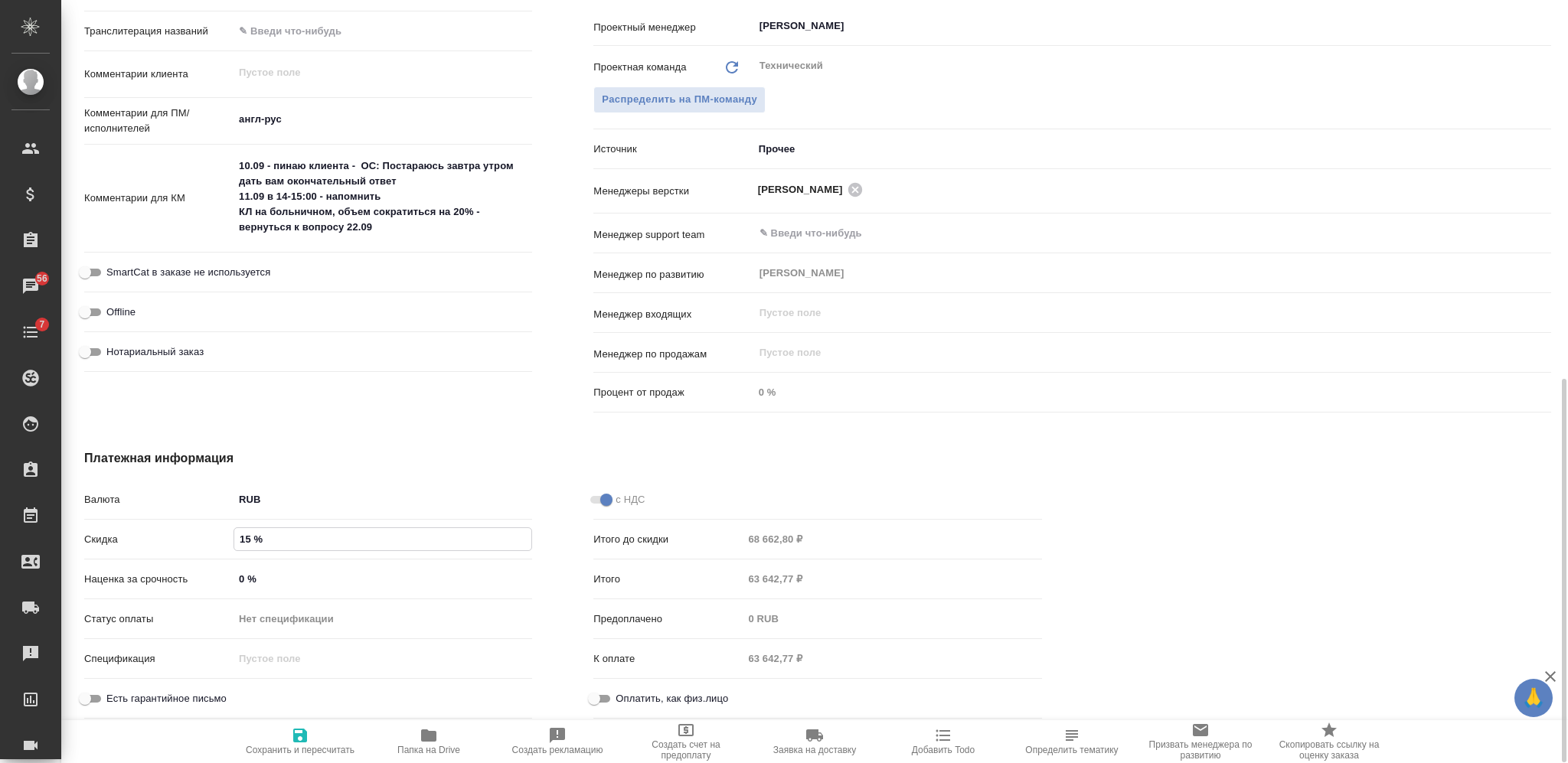
type input "15 %"
click at [311, 741] on span "Сохранить и пересчитать" at bounding box center [300, 740] width 110 height 29
type textarea "x"
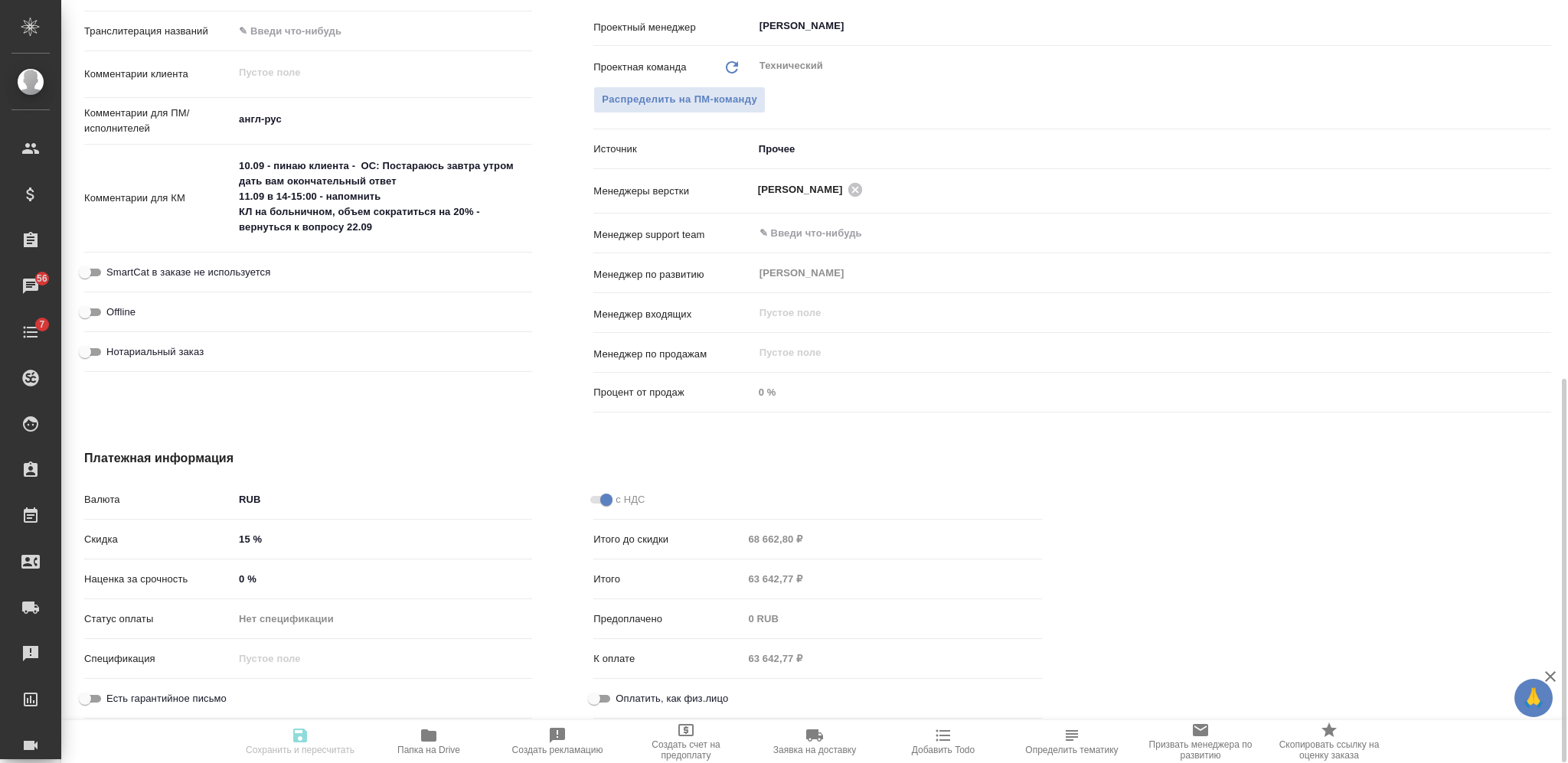
type textarea "x"
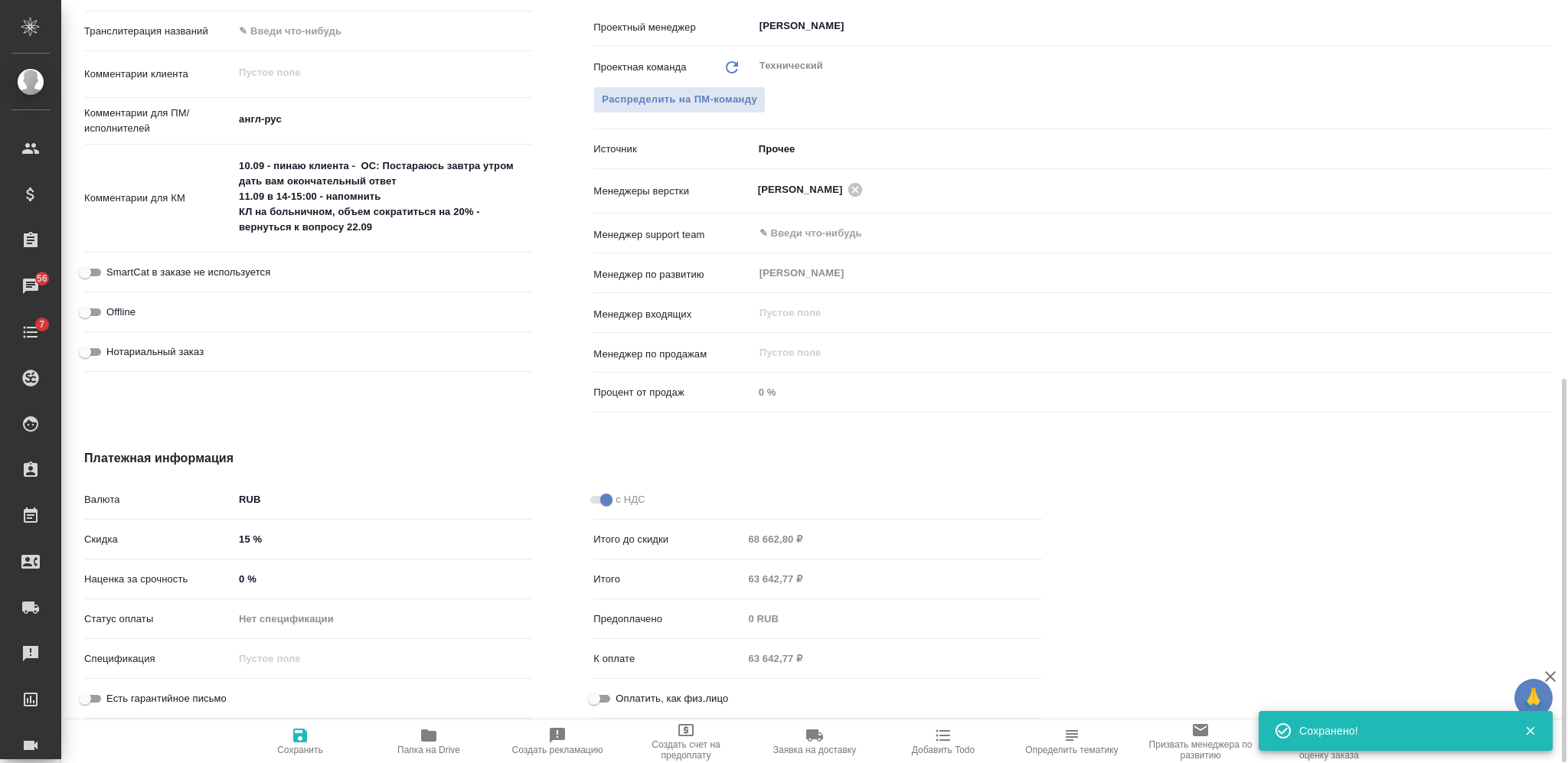
type textarea "x"
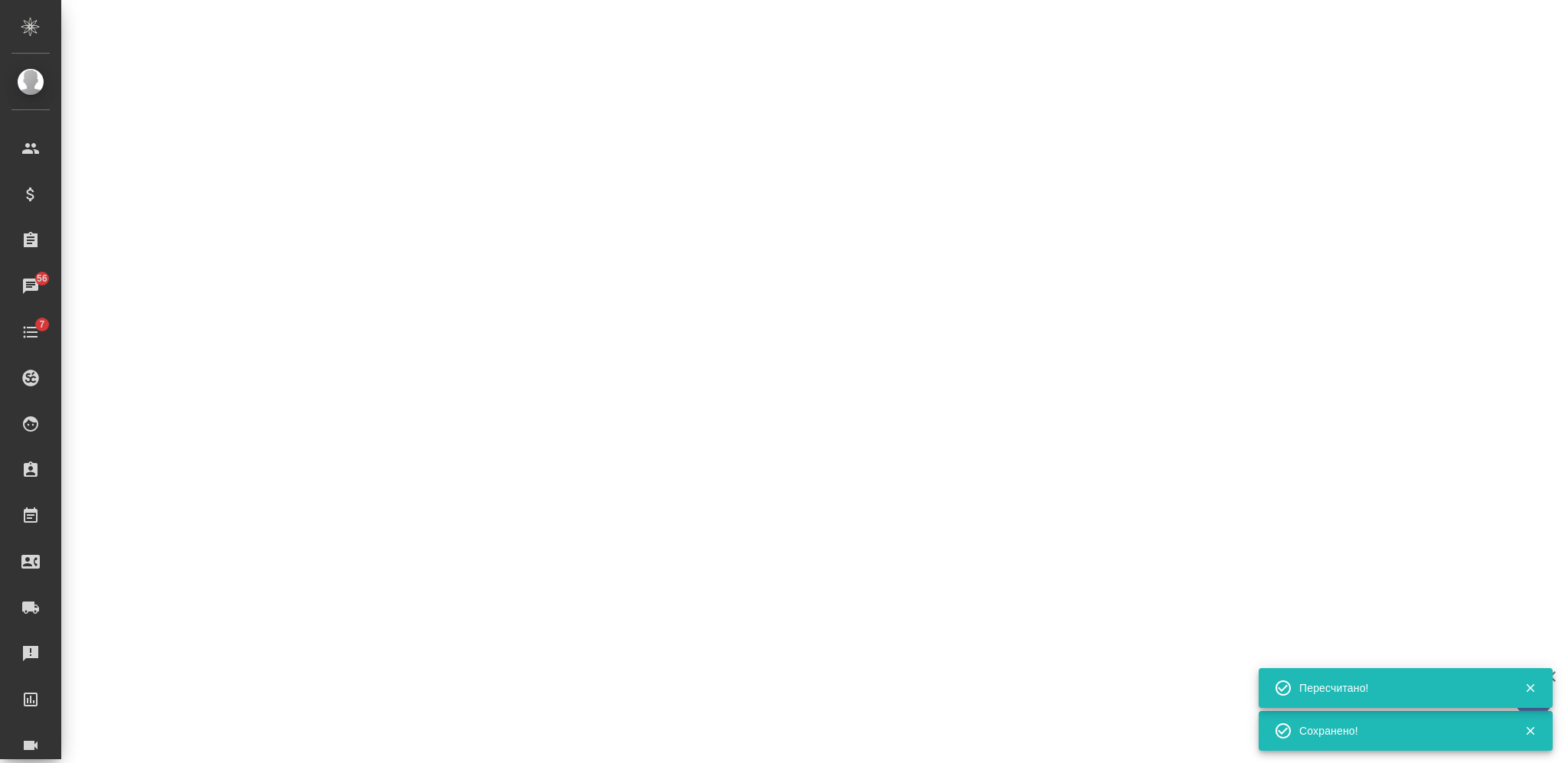
select select "RU"
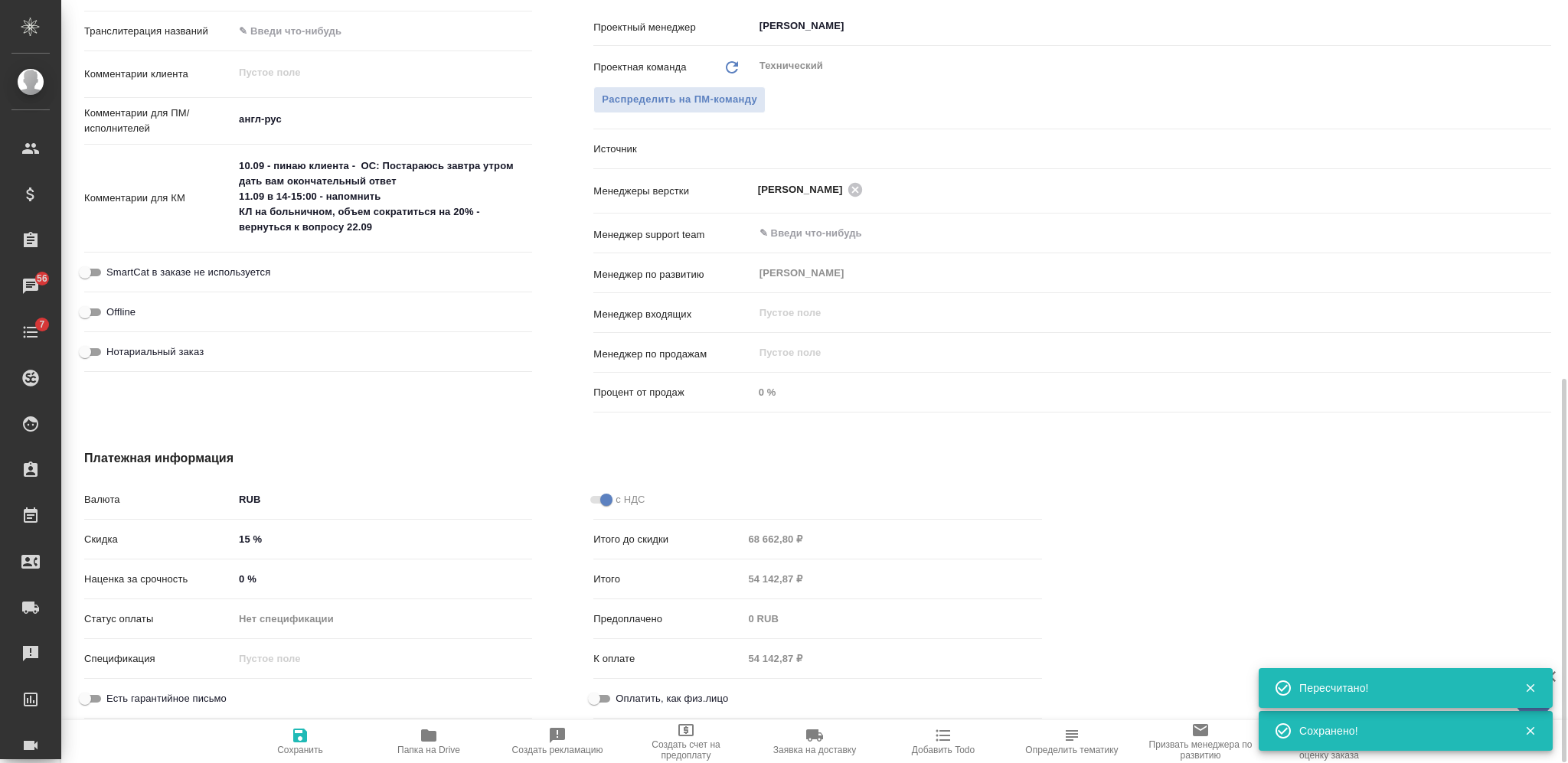
type textarea "x"
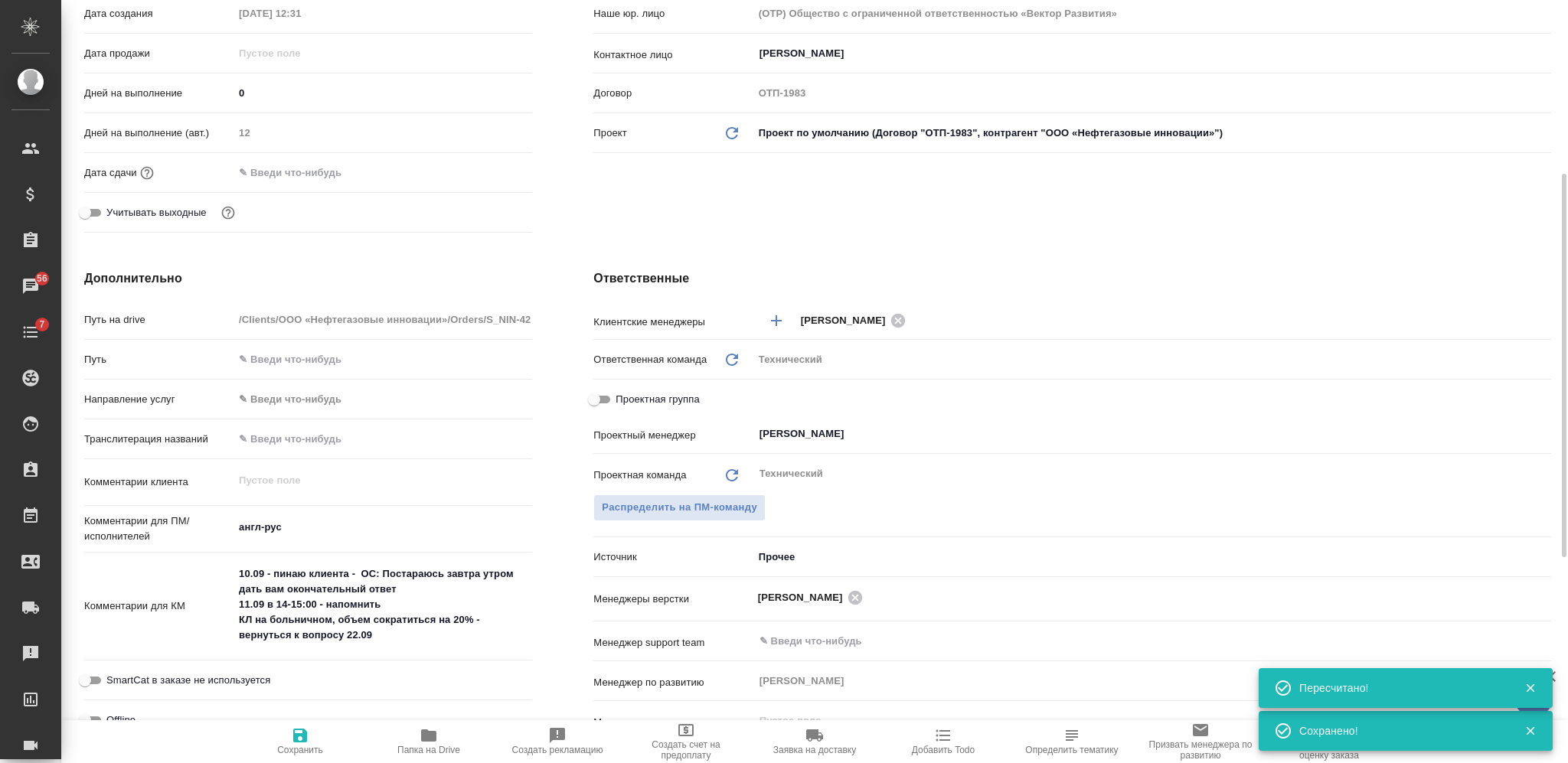
scroll to position [0, 0]
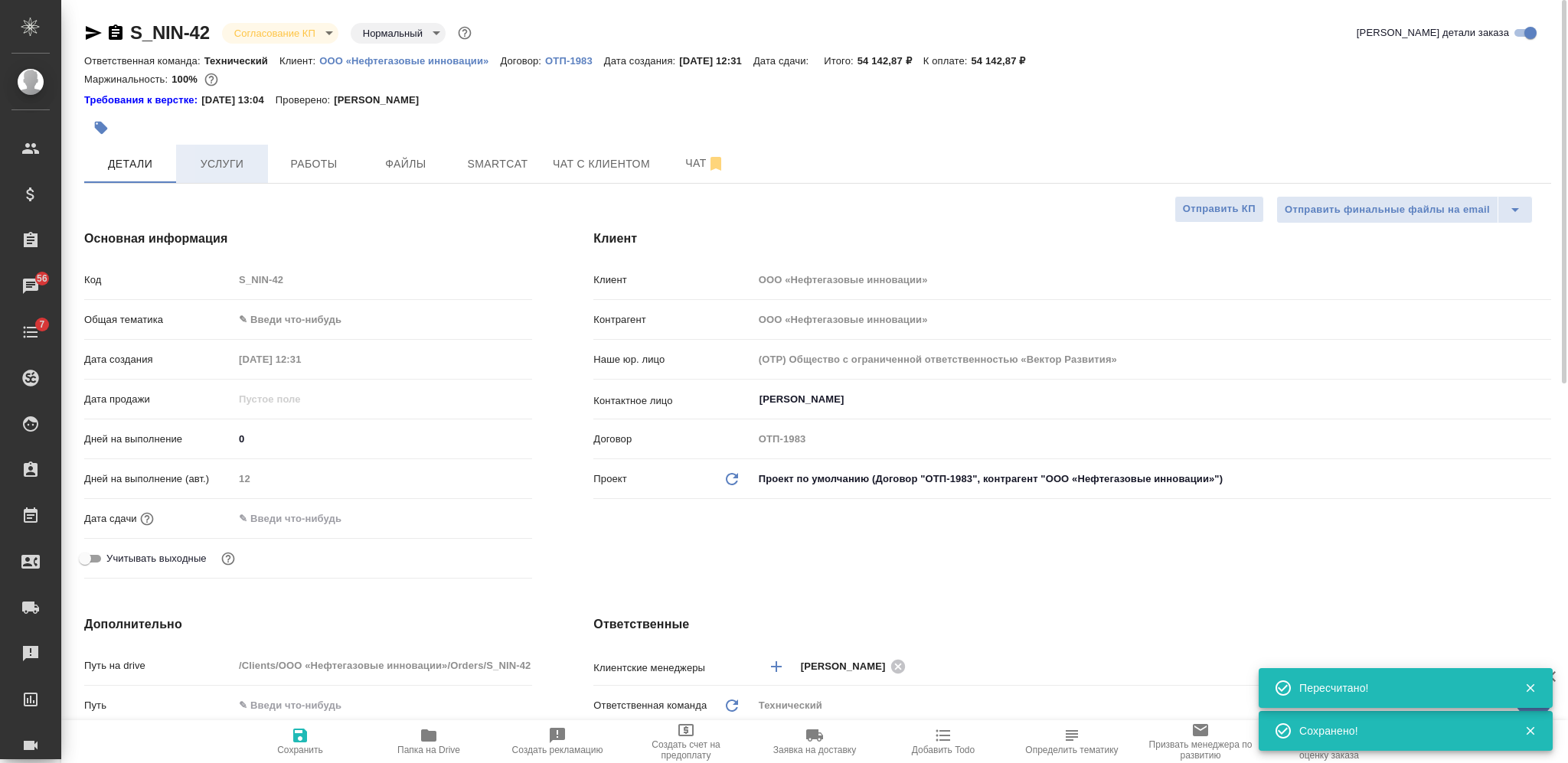
click at [222, 165] on span "Услуги" at bounding box center [221, 163] width 73 height 19
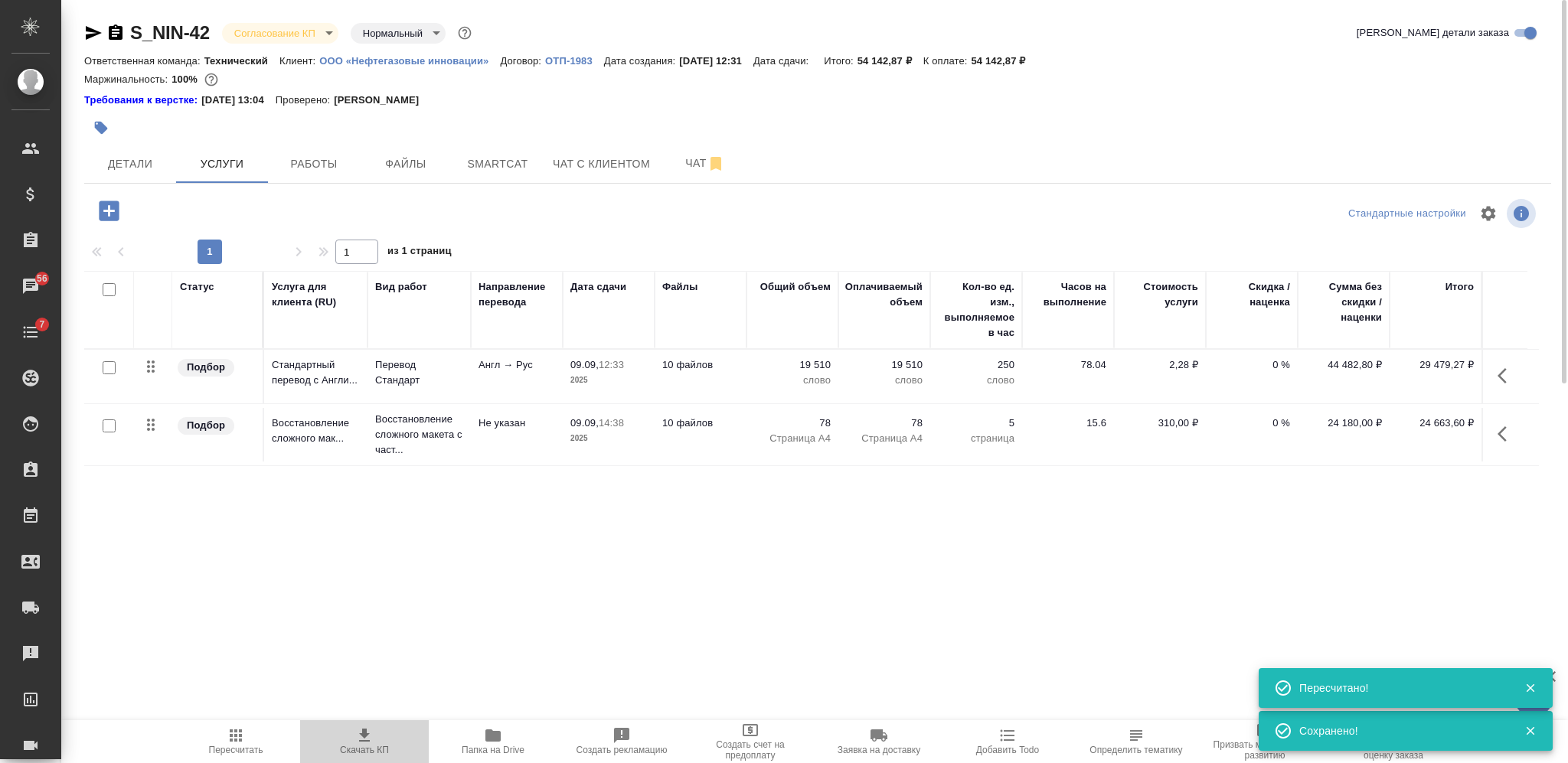
click at [368, 743] on icon "button" at bounding box center [364, 735] width 18 height 18
